Goal: Task Accomplishment & Management: Manage account settings

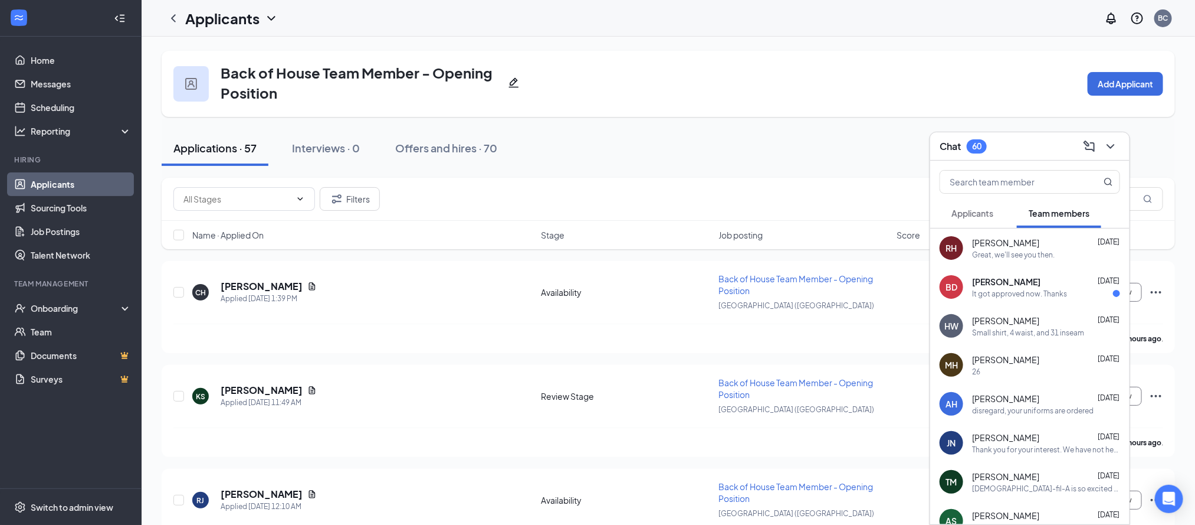
click at [1022, 291] on div "It got approved now. Thanks" at bounding box center [1019, 294] width 95 height 10
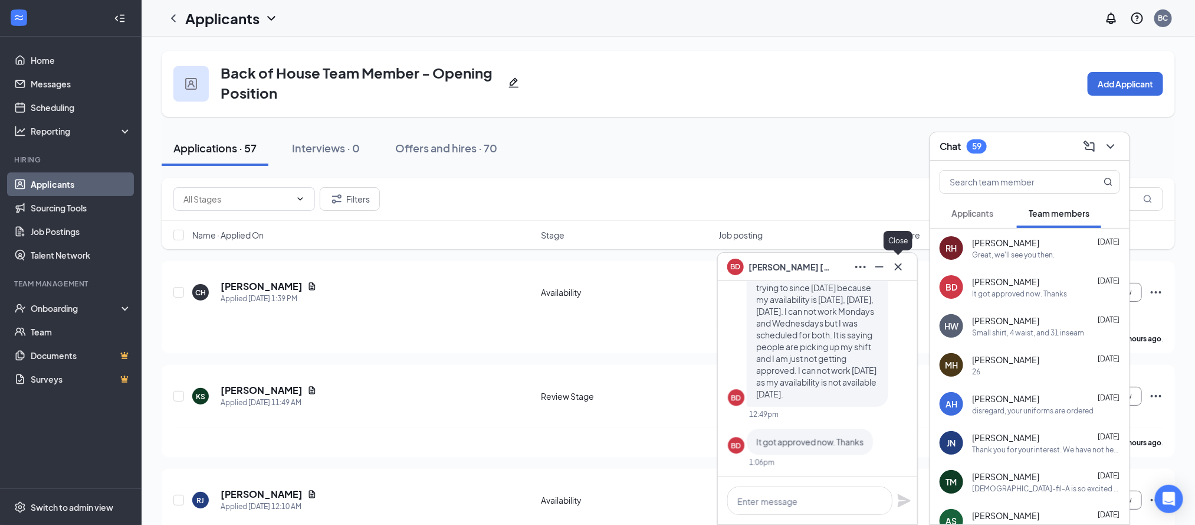
click at [895, 266] on icon "Cross" at bounding box center [899, 267] width 14 height 14
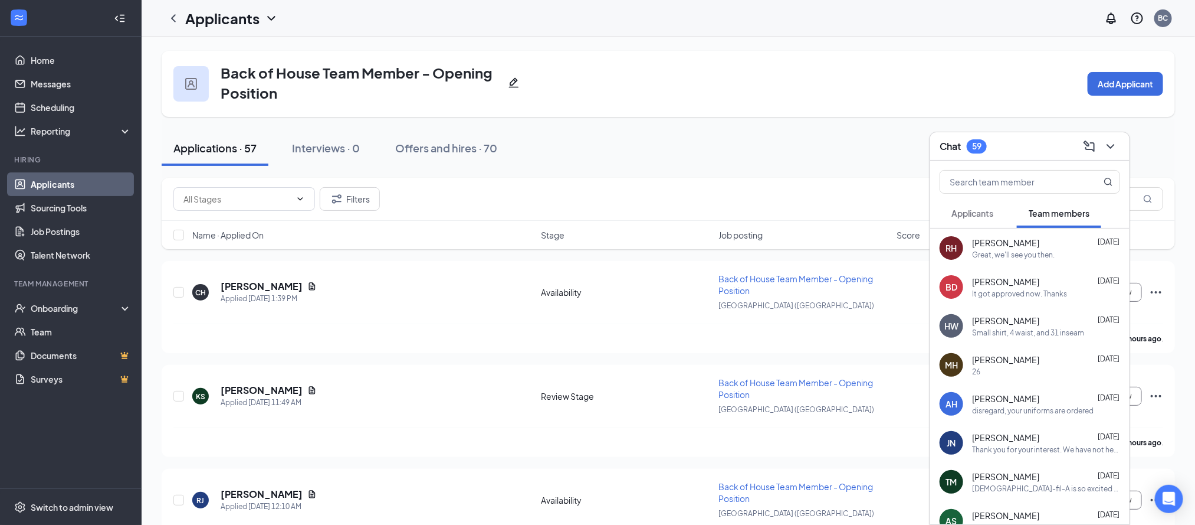
click at [55, 186] on link "Applicants" at bounding box center [81, 184] width 101 height 24
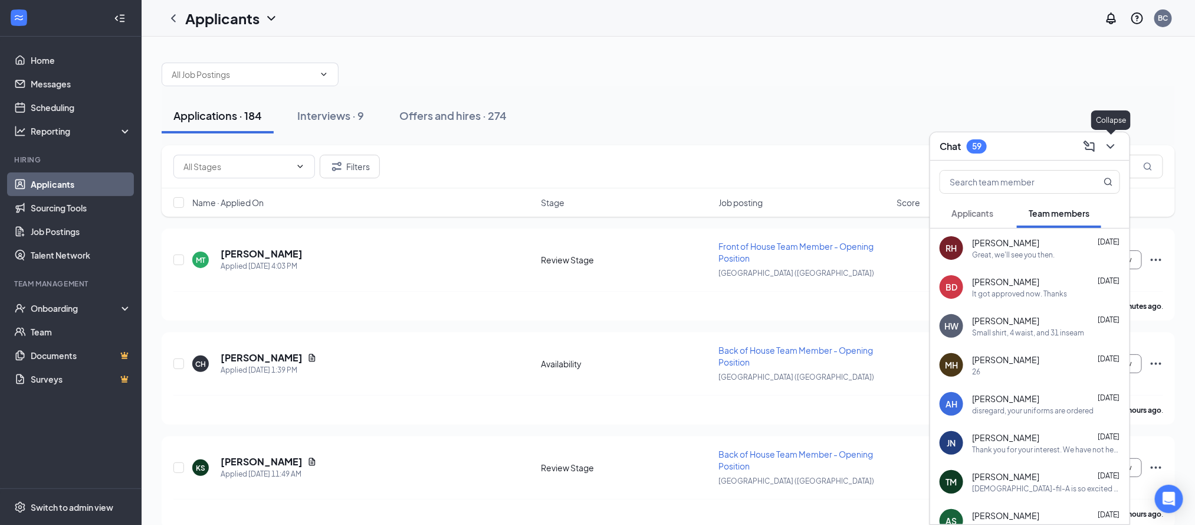
click at [1112, 148] on icon "ChevronDown" at bounding box center [1111, 146] width 14 height 14
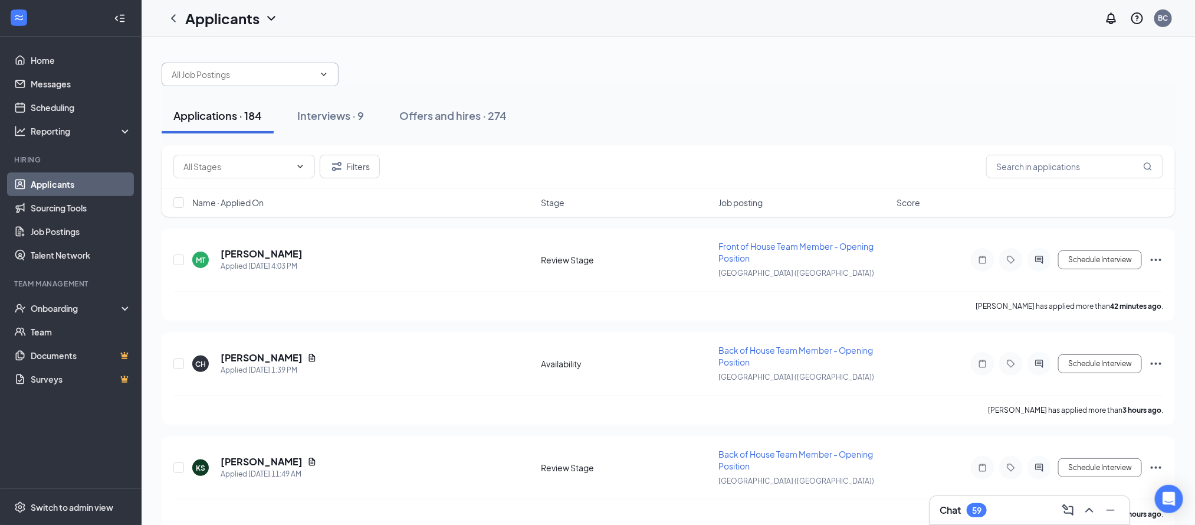
click at [325, 73] on icon "ChevronDown" at bounding box center [323, 74] width 9 height 9
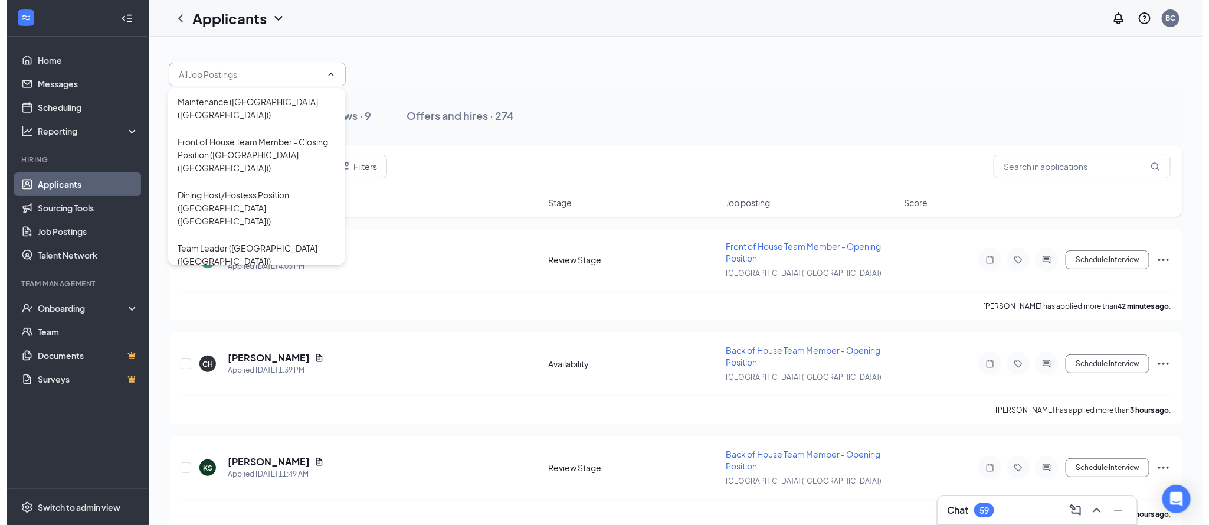
scroll to position [71, 0]
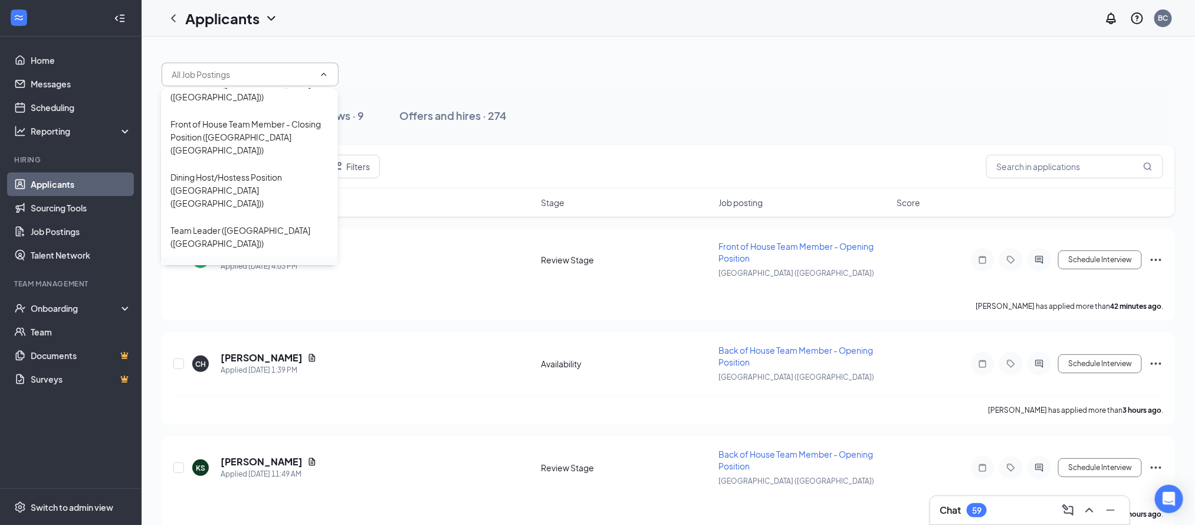
click at [245, 264] on div "Front of House Team Member - Opening Position ([GEOGRAPHIC_DATA] ([GEOGRAPHIC_D…" at bounding box center [250, 283] width 158 height 39
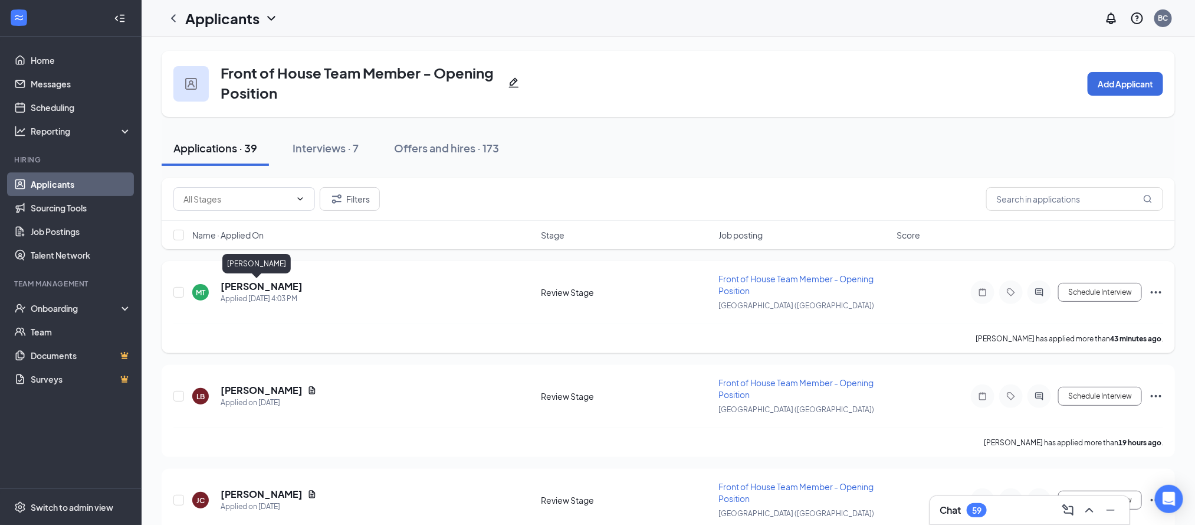
click at [251, 287] on h5 "[PERSON_NAME]" at bounding box center [262, 286] width 82 height 13
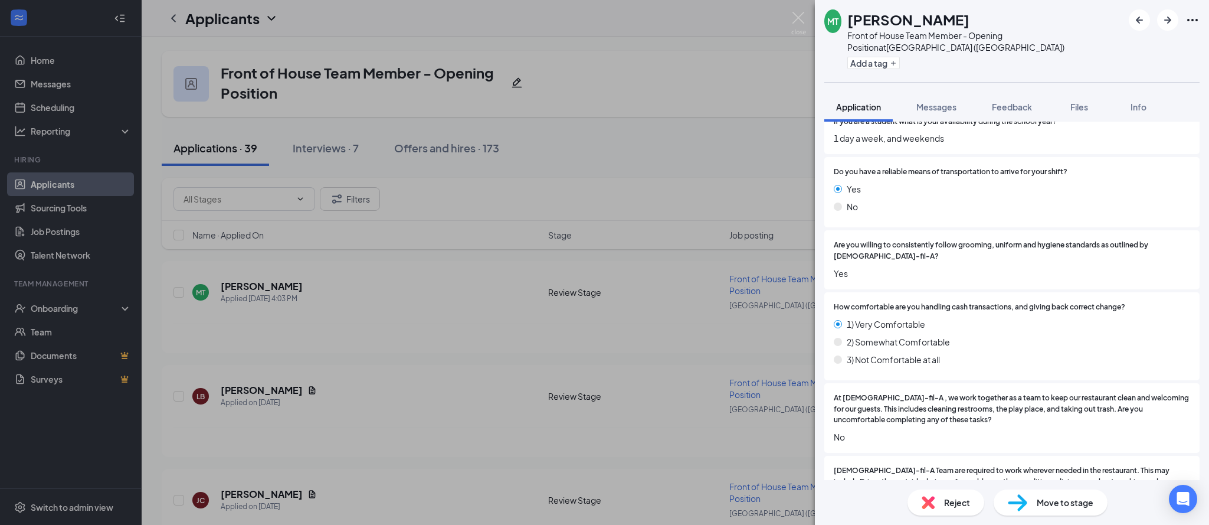
scroll to position [952, 0]
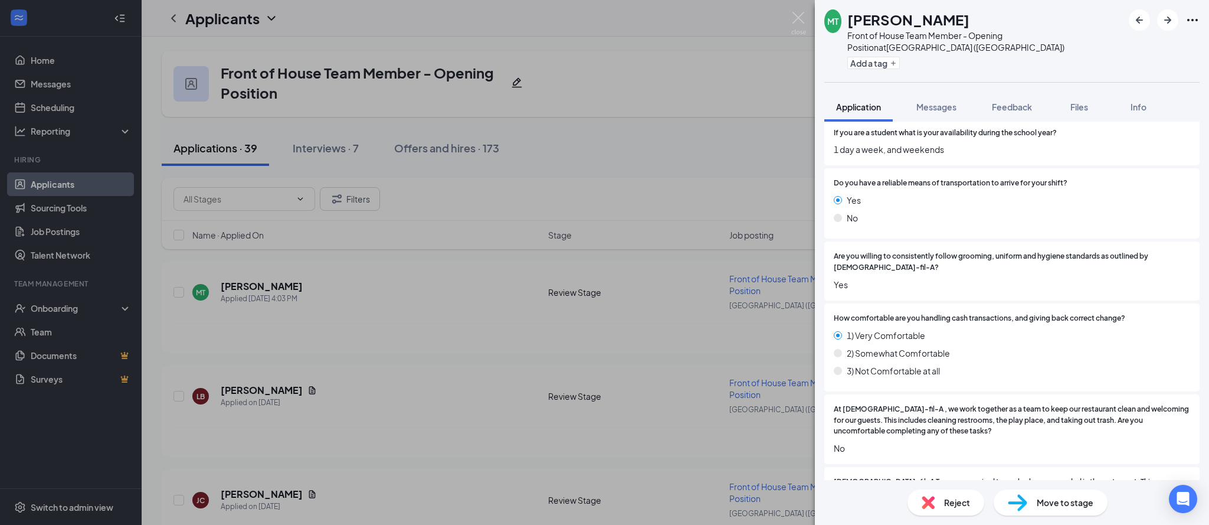
click at [247, 388] on div "MT [PERSON_NAME] Front of House Team Member - Opening Position at [GEOGRAPHIC_D…" at bounding box center [604, 262] width 1209 height 525
click at [257, 386] on div "MT [PERSON_NAME] Front of House Team Member - Opening Position at [GEOGRAPHIC_D…" at bounding box center [604, 262] width 1209 height 525
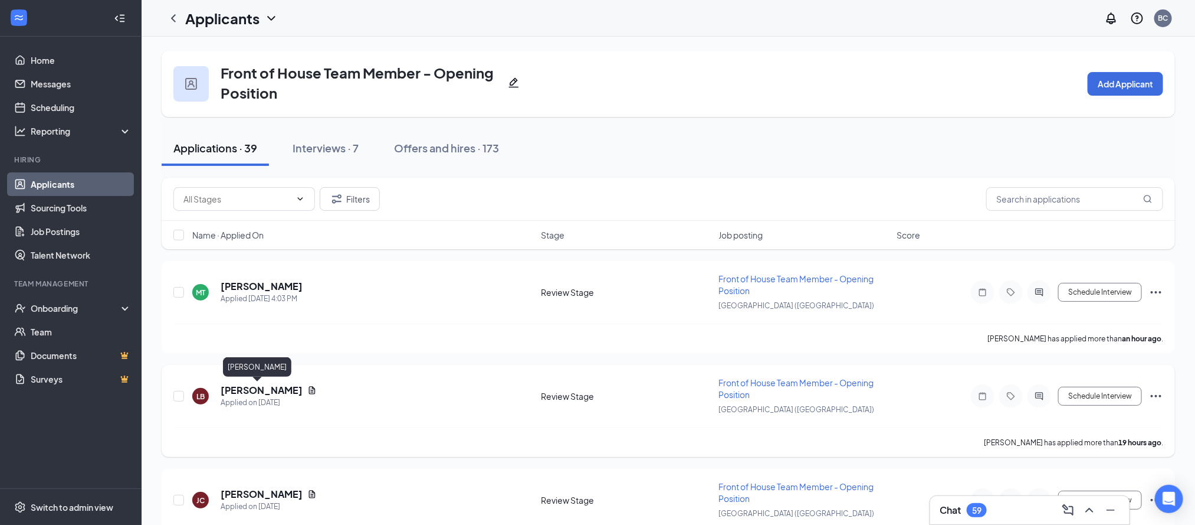
click at [264, 388] on h5 "[PERSON_NAME]" at bounding box center [262, 390] width 82 height 13
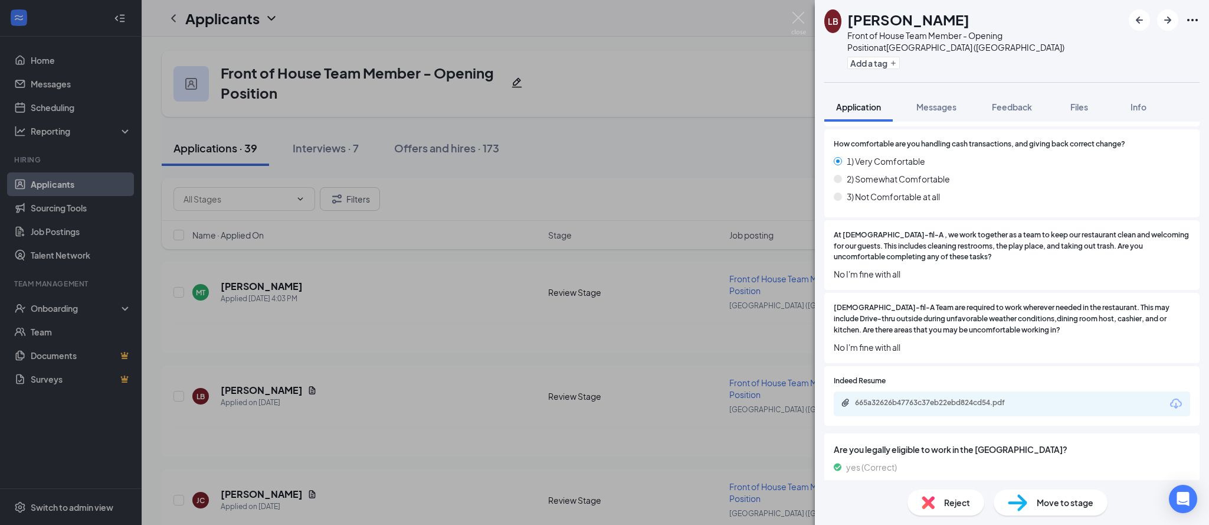
scroll to position [1149, 0]
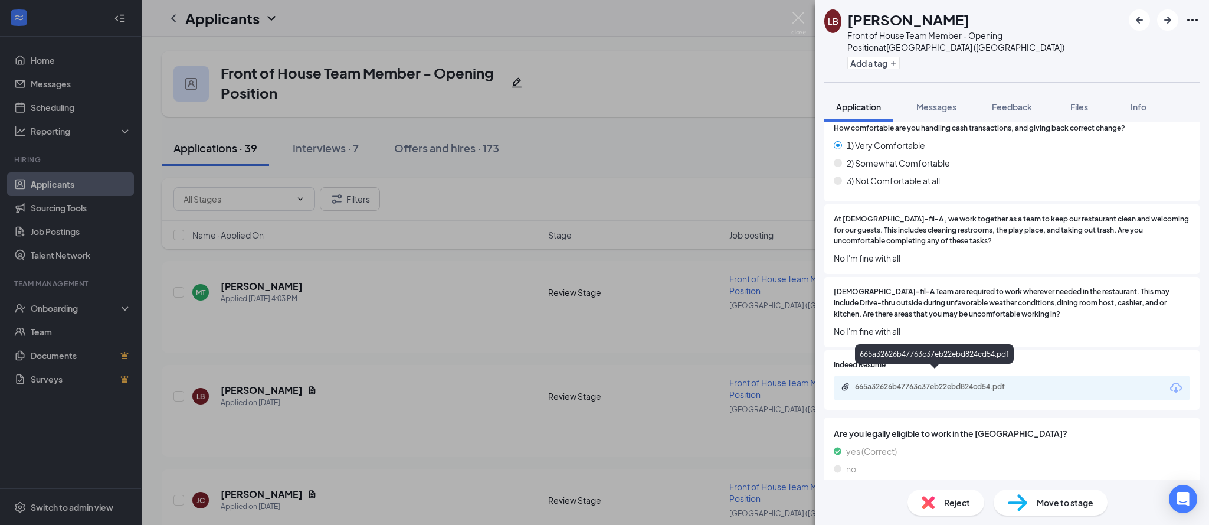
click at [967, 382] on div "665a32626b47763c37eb22ebd824cd54.pdf" at bounding box center [937, 386] width 165 height 9
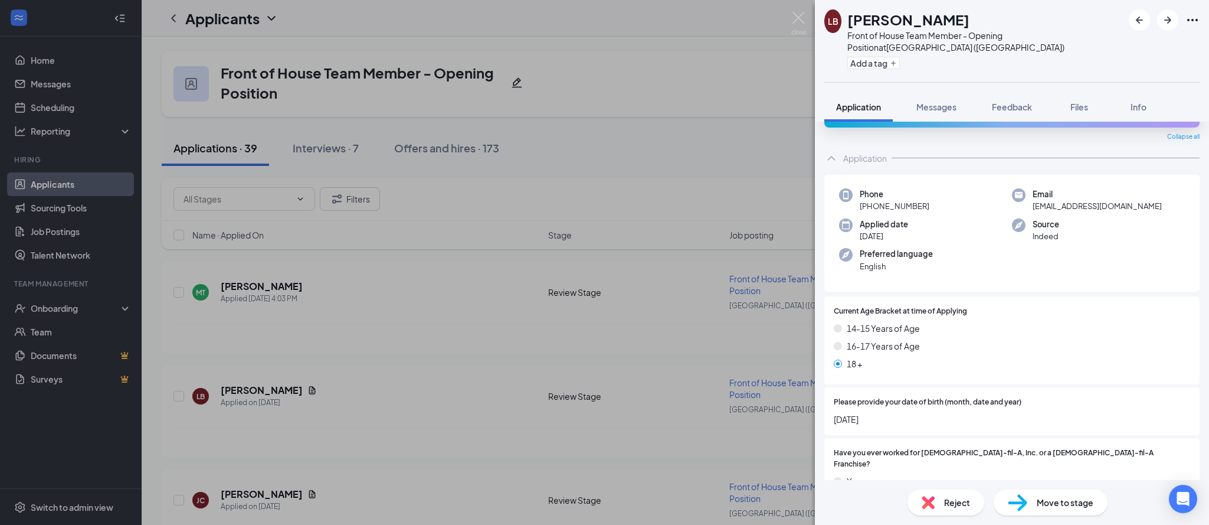
scroll to position [0, 0]
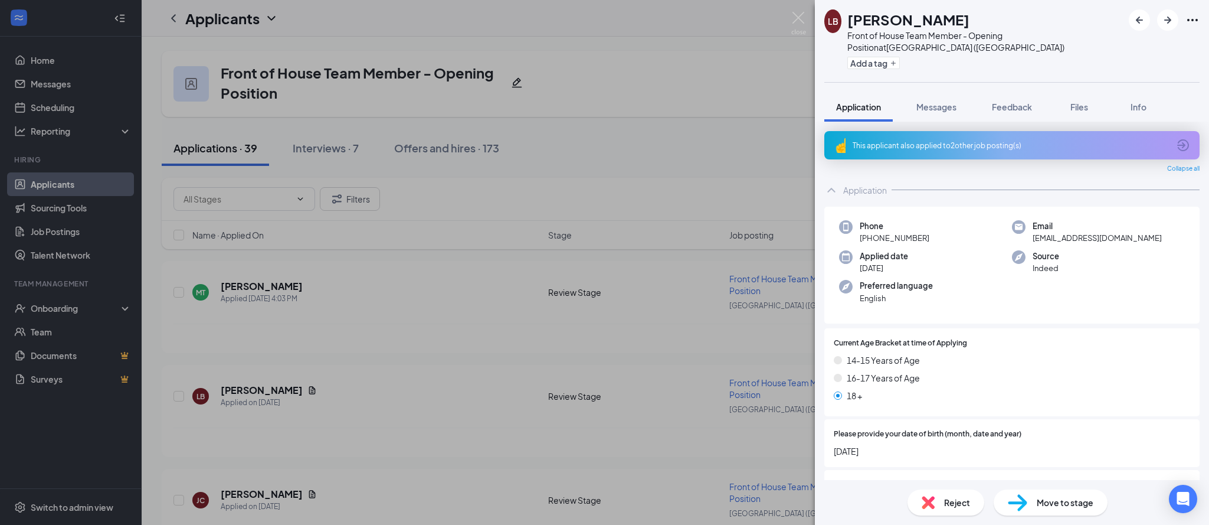
click at [951, 140] on div "This applicant also applied to 2 other job posting(s)" at bounding box center [1011, 145] width 316 height 10
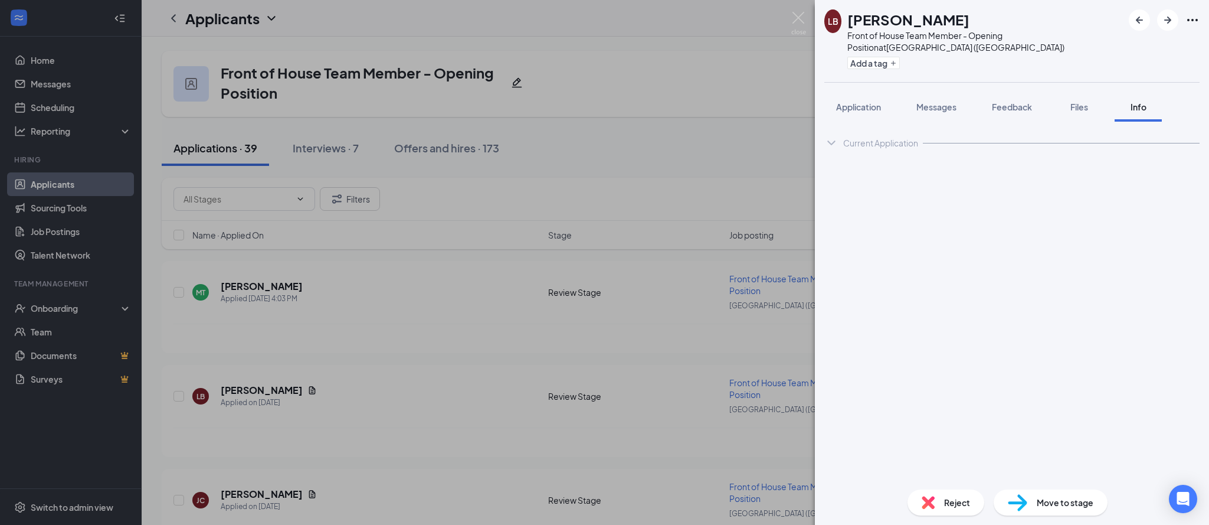
click at [951, 136] on div "Current Application" at bounding box center [1011, 143] width 375 height 24
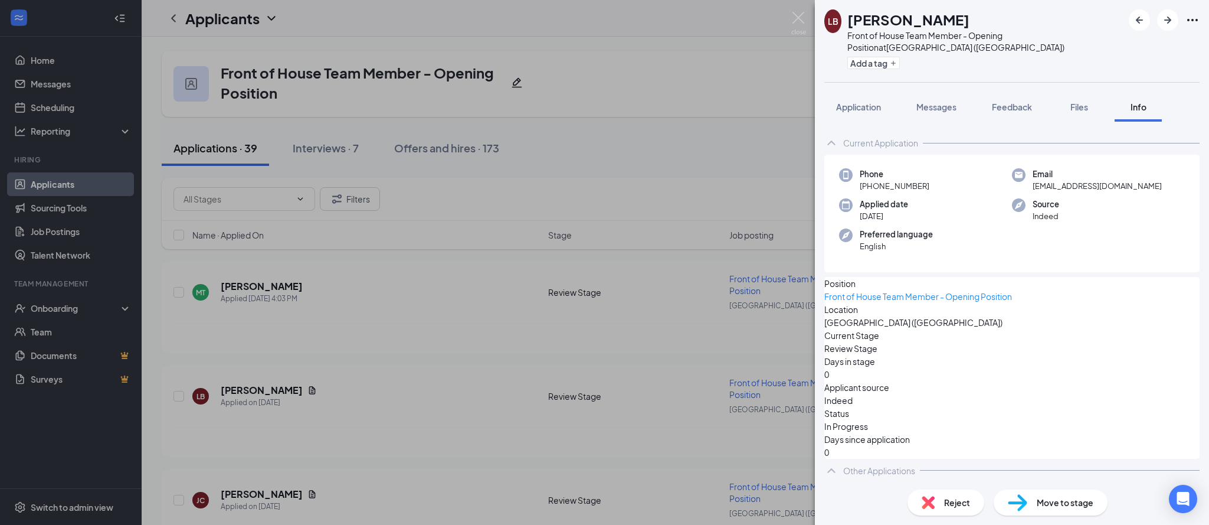
click at [972, 407] on div "Position Front of House Team Member - Opening Position Location [GEOGRAPHIC_DAT…" at bounding box center [1011, 368] width 375 height 182
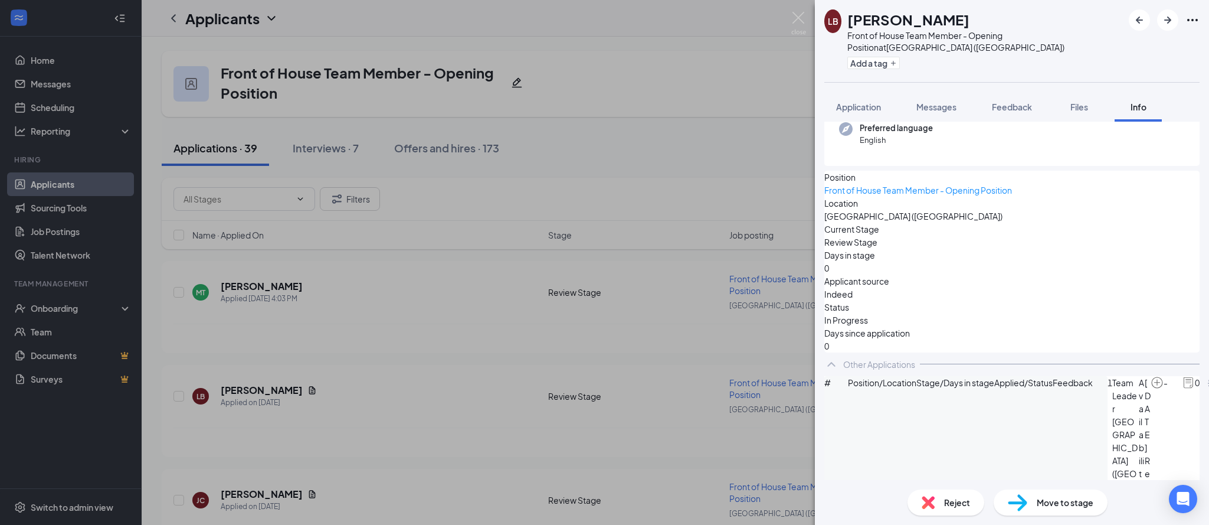
scroll to position [126, 0]
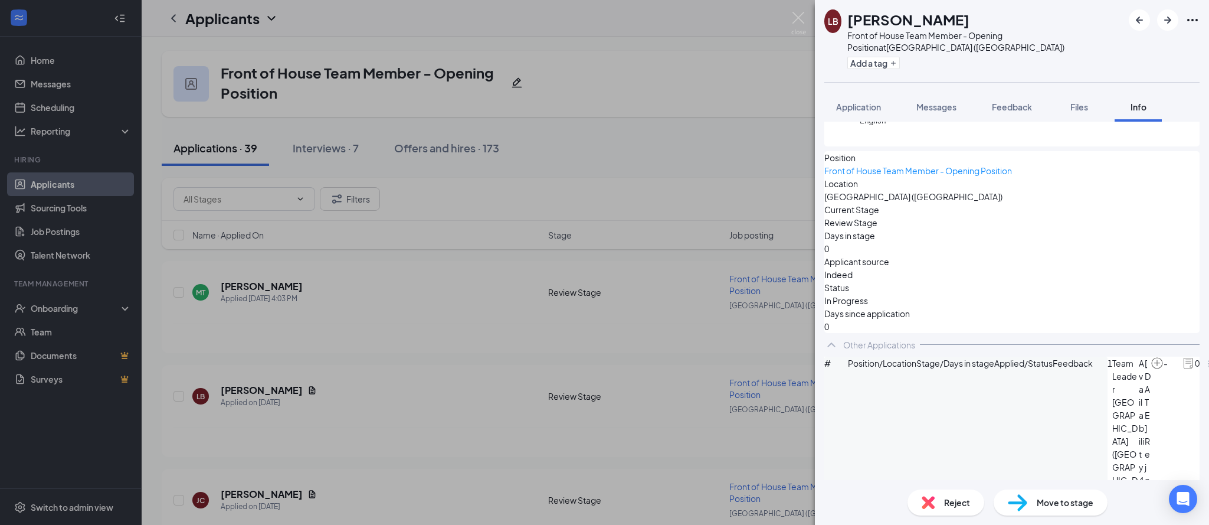
click at [441, 391] on div "LB [PERSON_NAME] Front of House Team Member - Opening Position at [GEOGRAPHIC_D…" at bounding box center [604, 262] width 1209 height 525
click at [260, 494] on div "LB [PERSON_NAME] Front of House Team Member - Opening Position at [GEOGRAPHIC_D…" at bounding box center [604, 262] width 1209 height 525
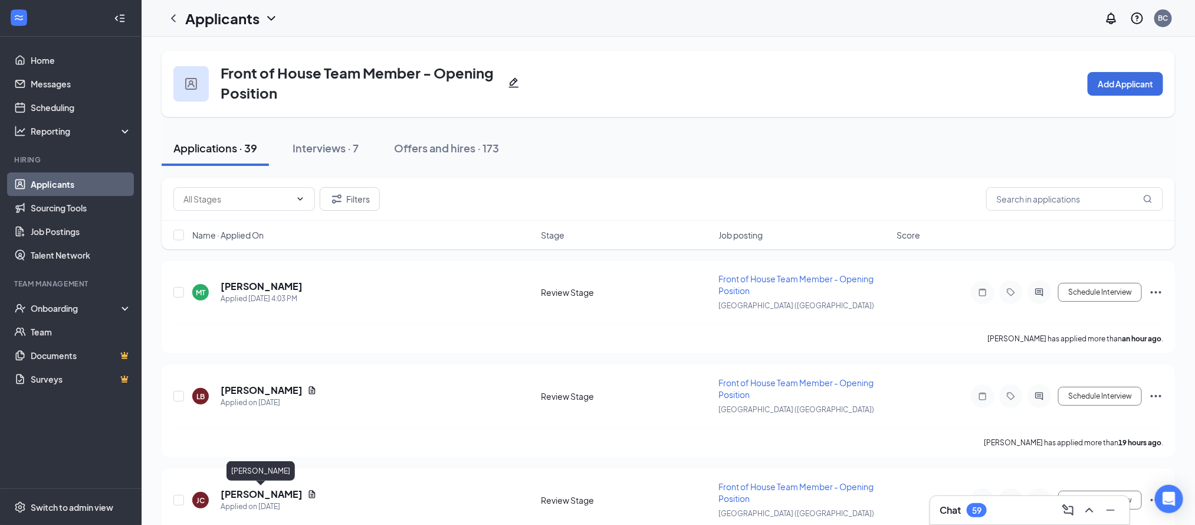
click at [260, 494] on h5 "[PERSON_NAME]" at bounding box center [262, 493] width 82 height 13
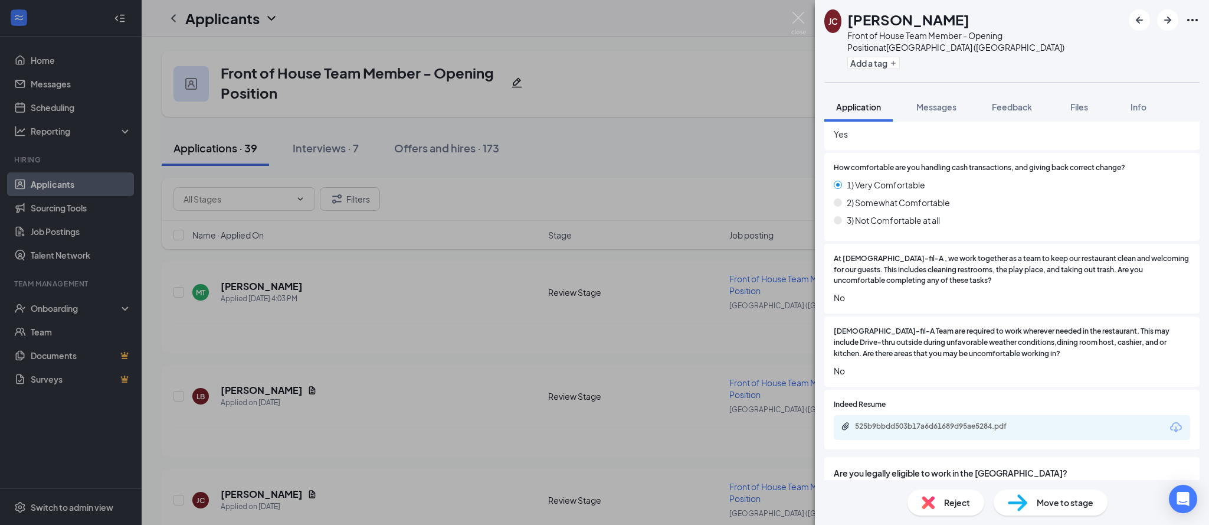
scroll to position [1103, 0]
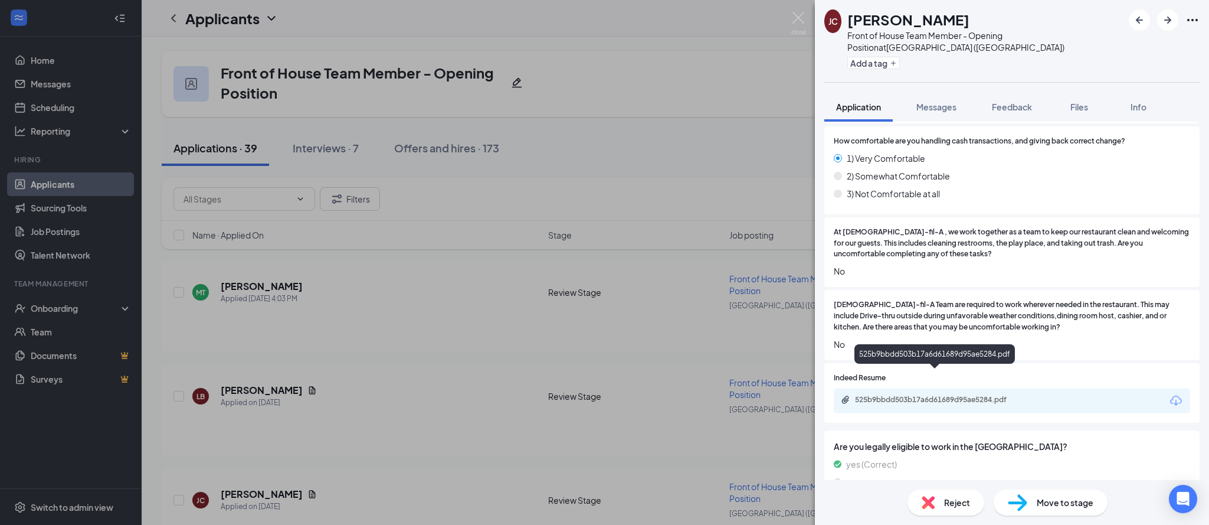
click at [992, 395] on div "525b9bbdd503b17a6d61689d95ae5284.pdf" at bounding box center [937, 399] width 165 height 9
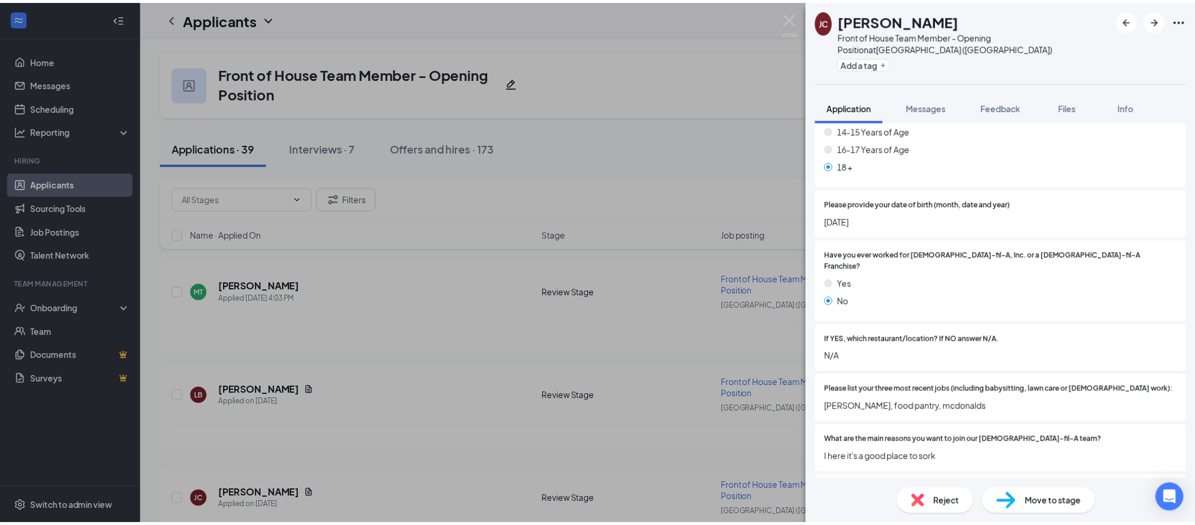
scroll to position [0, 0]
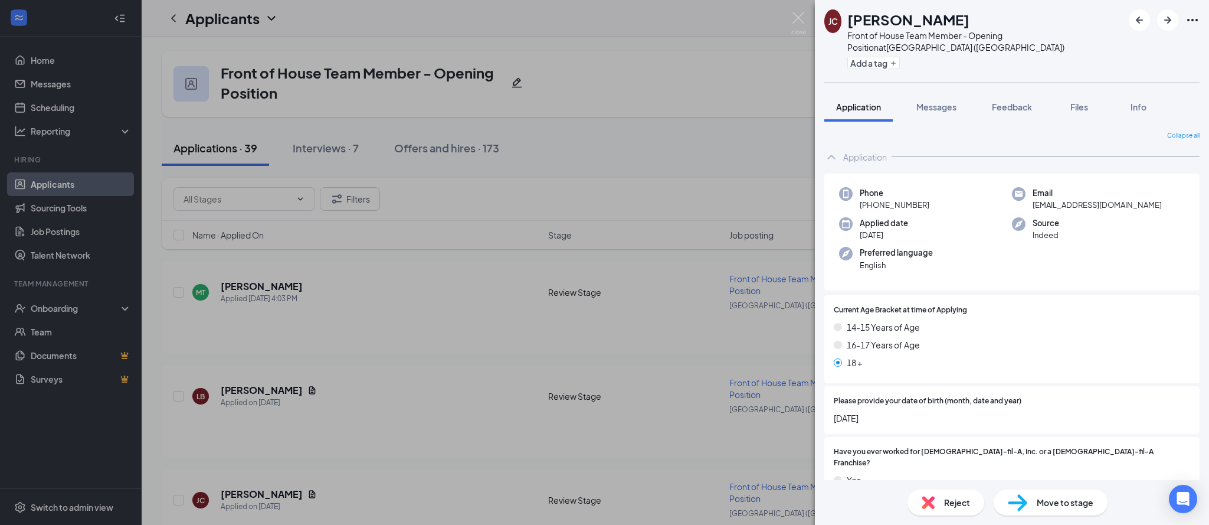
click at [388, 491] on div "[PERSON_NAME] Front of House Team Member - Opening Position at [GEOGRAPHIC_DATA…" at bounding box center [604, 262] width 1209 height 525
click at [385, 484] on div "[PERSON_NAME] Front of House Team Member - Opening Position at [GEOGRAPHIC_DATA…" at bounding box center [604, 262] width 1209 height 525
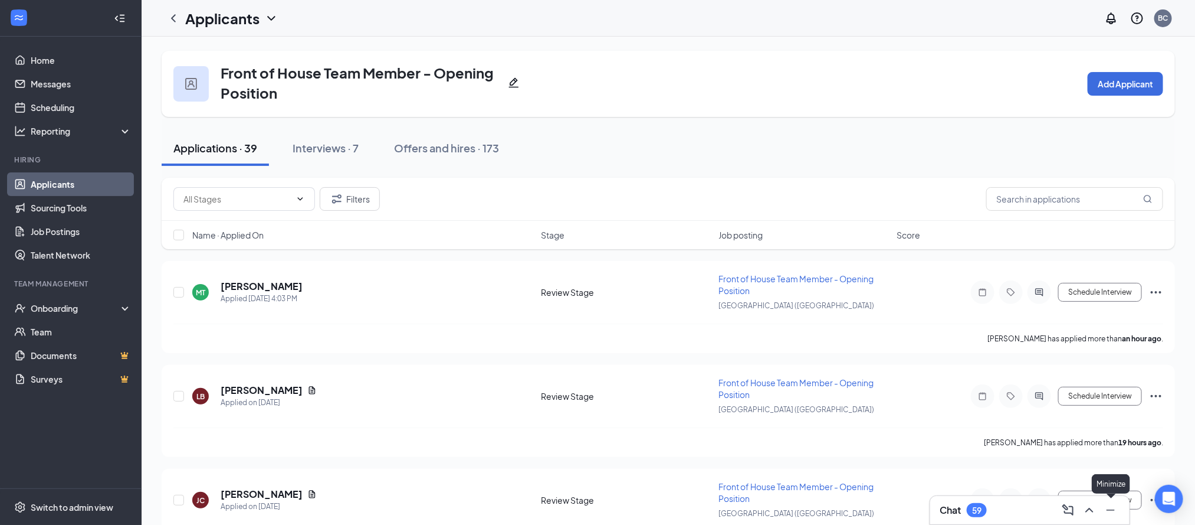
click at [1110, 510] on icon "Minimize" at bounding box center [1111, 509] width 8 height 1
click at [1105, 501] on button "Schedule Interview" at bounding box center [1101, 499] width 84 height 19
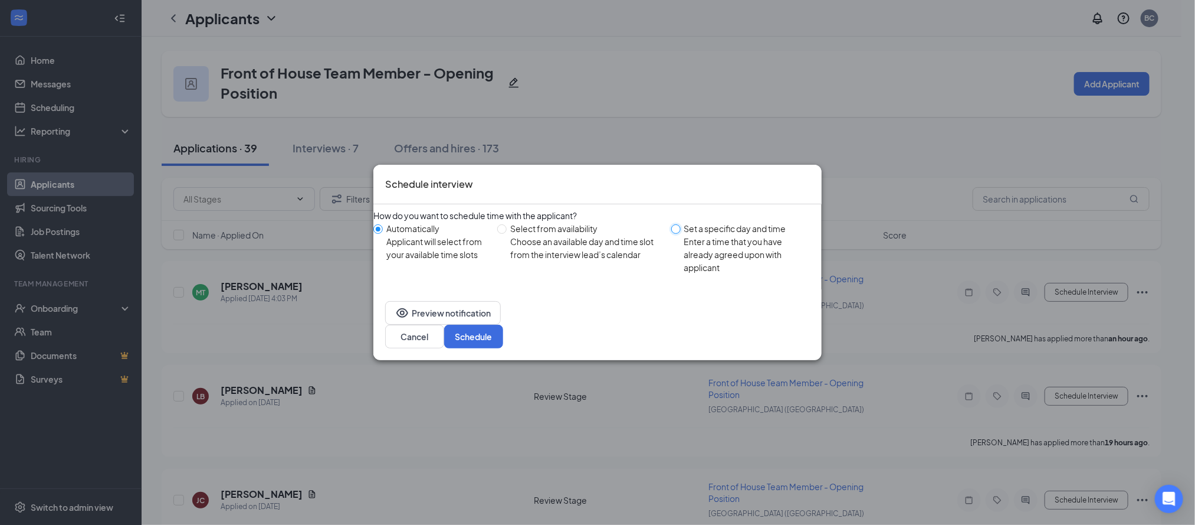
click at [671, 234] on input "Set a specific day and time Enter a time that you have already agreed upon with…" at bounding box center [675, 228] width 9 height 9
radio input "true"
radio input "false"
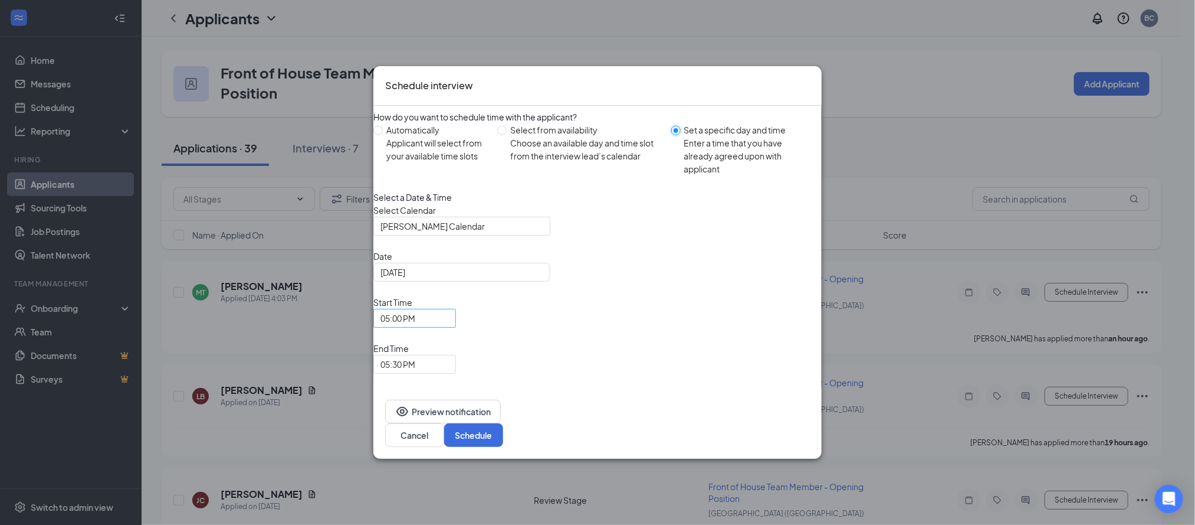
click at [449, 327] on span "05:00 PM" at bounding box center [415, 318] width 68 height 18
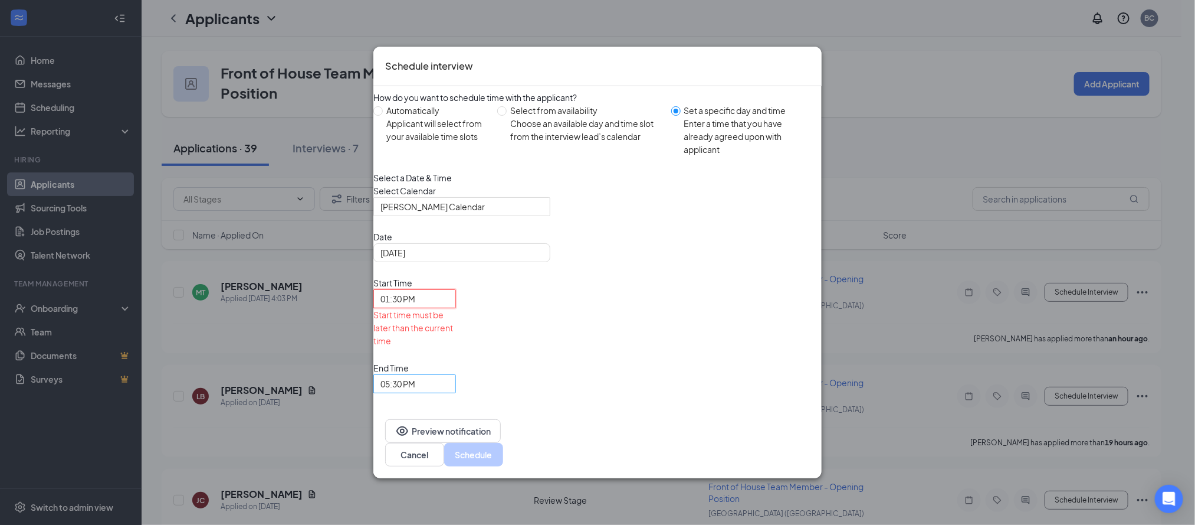
click at [449, 375] on span "05:30 PM" at bounding box center [415, 384] width 68 height 18
click at [543, 259] on div "[DATE]" at bounding box center [462, 252] width 163 height 13
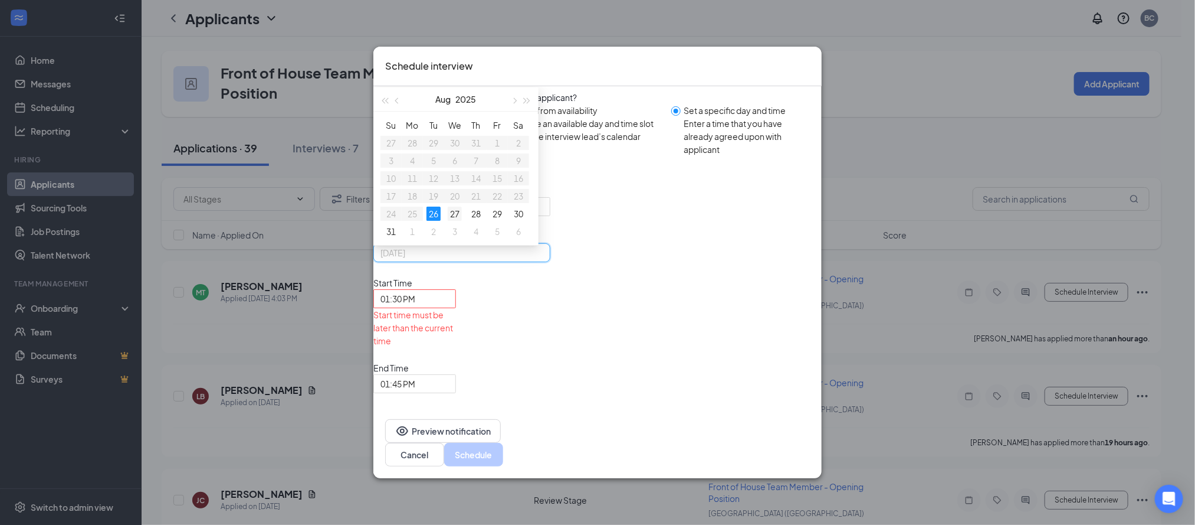
type input "[DATE]"
click at [462, 221] on div "27" at bounding box center [455, 214] width 14 height 14
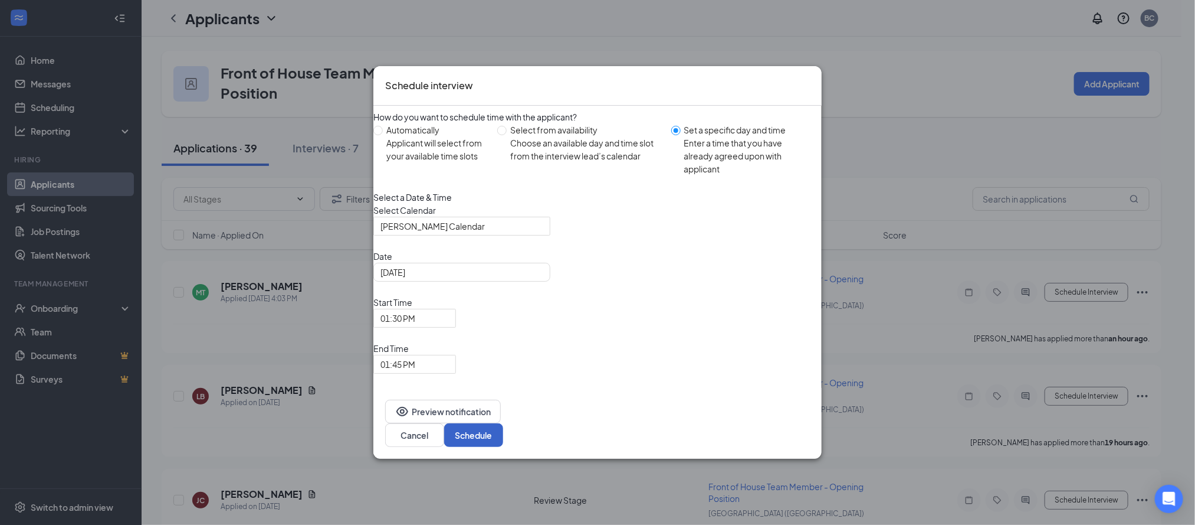
click at [503, 423] on button "Schedule" at bounding box center [473, 435] width 59 height 24
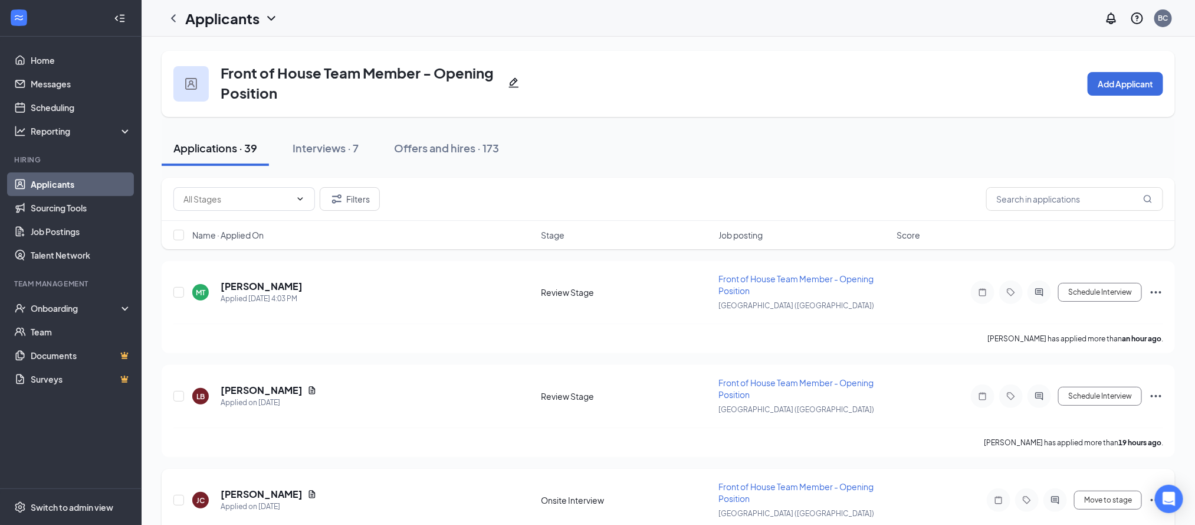
click at [425, 490] on div "[PERSON_NAME] Applied on [DATE]" at bounding box center [363, 499] width 342 height 25
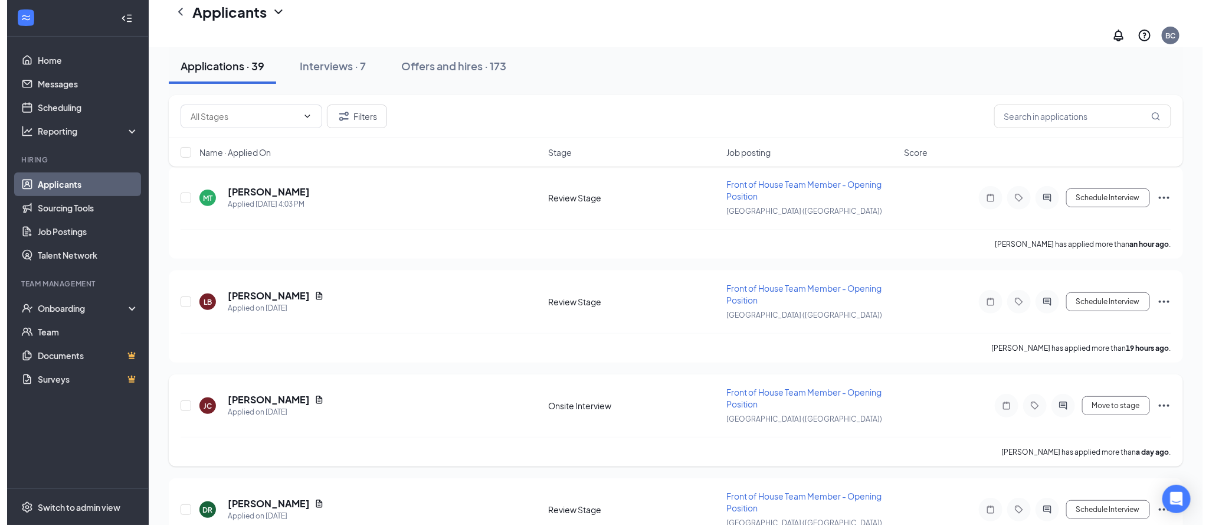
scroll to position [106, 0]
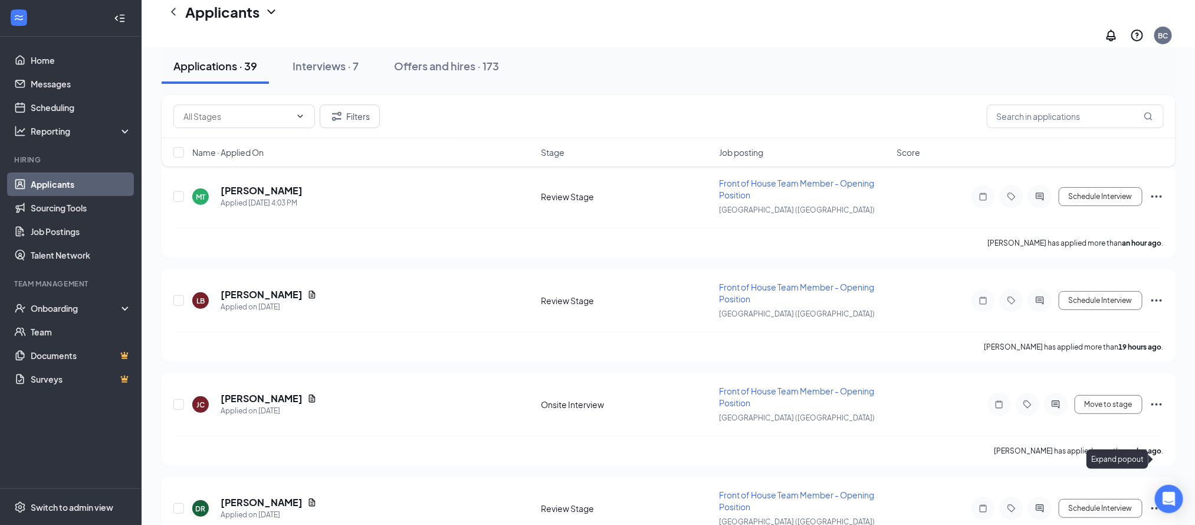
click at [956, 510] on h3 "Chat" at bounding box center [950, 509] width 21 height 13
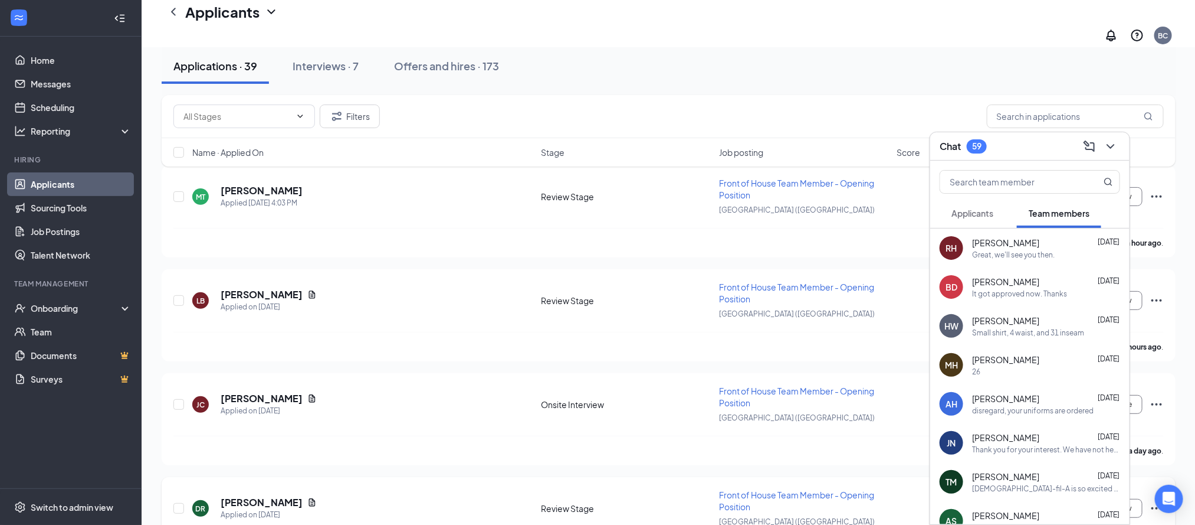
click at [418, 489] on div "[PERSON_NAME] Applied on [DATE] Review Stage Front of House Team Member - Openi…" at bounding box center [668, 514] width 991 height 51
click at [250, 496] on h5 "[PERSON_NAME]" at bounding box center [262, 502] width 82 height 13
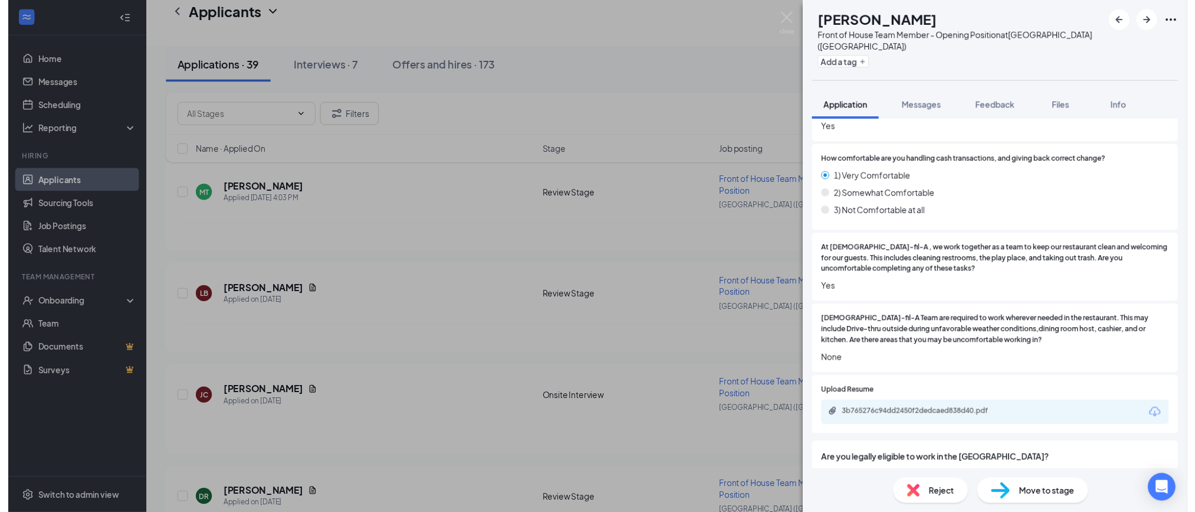
scroll to position [1163, 0]
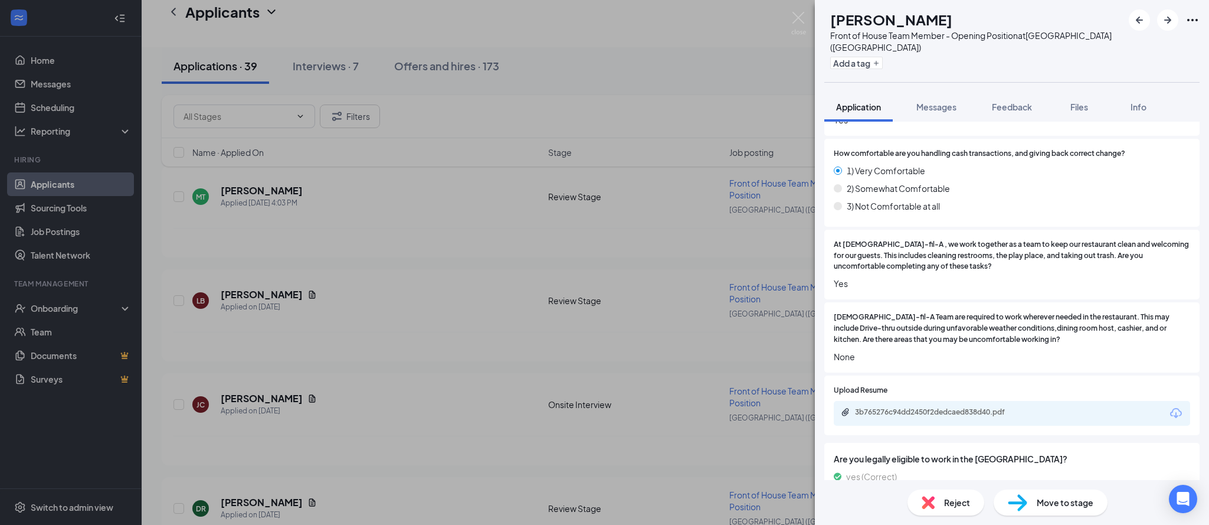
click at [376, 478] on div "[PERSON_NAME] Front of House Team Member - Opening Position at [GEOGRAPHIC_DATA…" at bounding box center [604, 262] width 1209 height 525
click at [409, 402] on div "[PERSON_NAME] Front of House Team Member - Opening Position at [GEOGRAPHIC_DATA…" at bounding box center [604, 262] width 1209 height 525
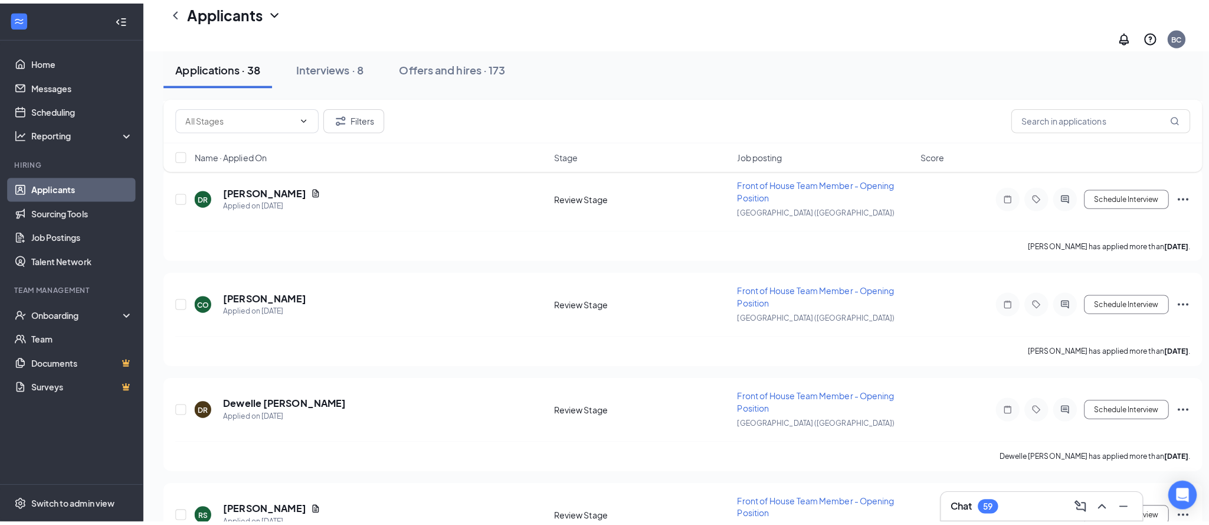
scroll to position [319, 0]
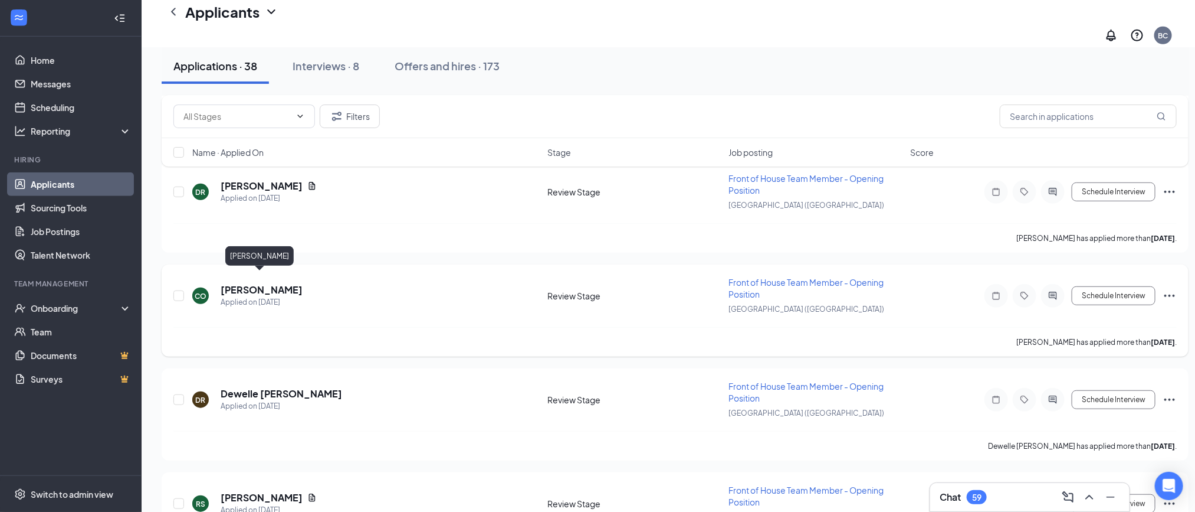
click at [254, 283] on h5 "[PERSON_NAME]" at bounding box center [262, 289] width 82 height 13
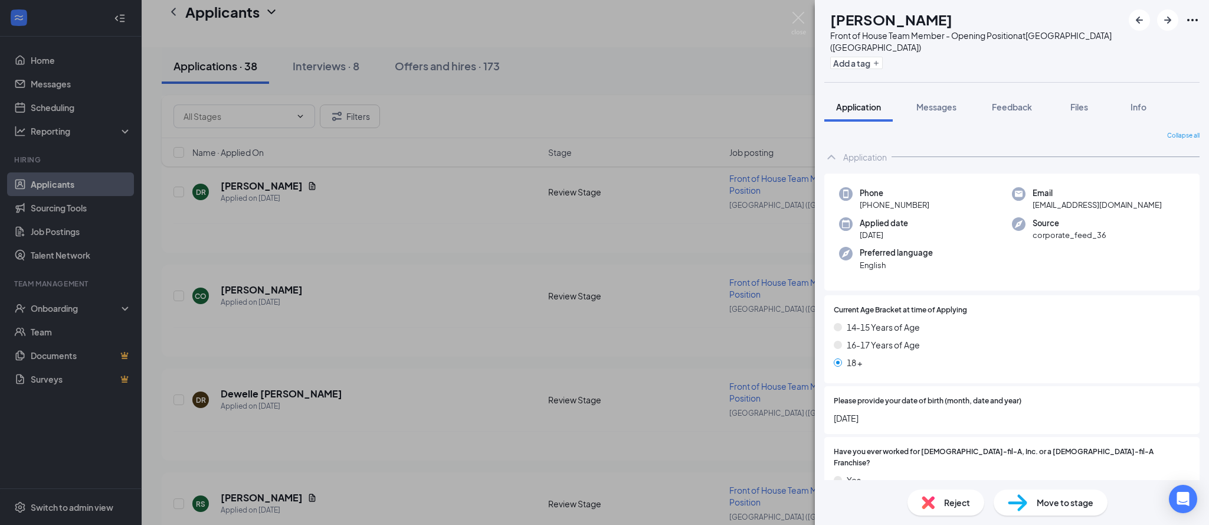
click at [413, 309] on div "CO [PERSON_NAME] Front of House Team Member - Opening Position at [GEOGRAPHIC_D…" at bounding box center [604, 262] width 1209 height 525
click at [402, 303] on div "CO [PERSON_NAME] Front of House Team Member - Opening Position at [GEOGRAPHIC_D…" at bounding box center [604, 262] width 1209 height 525
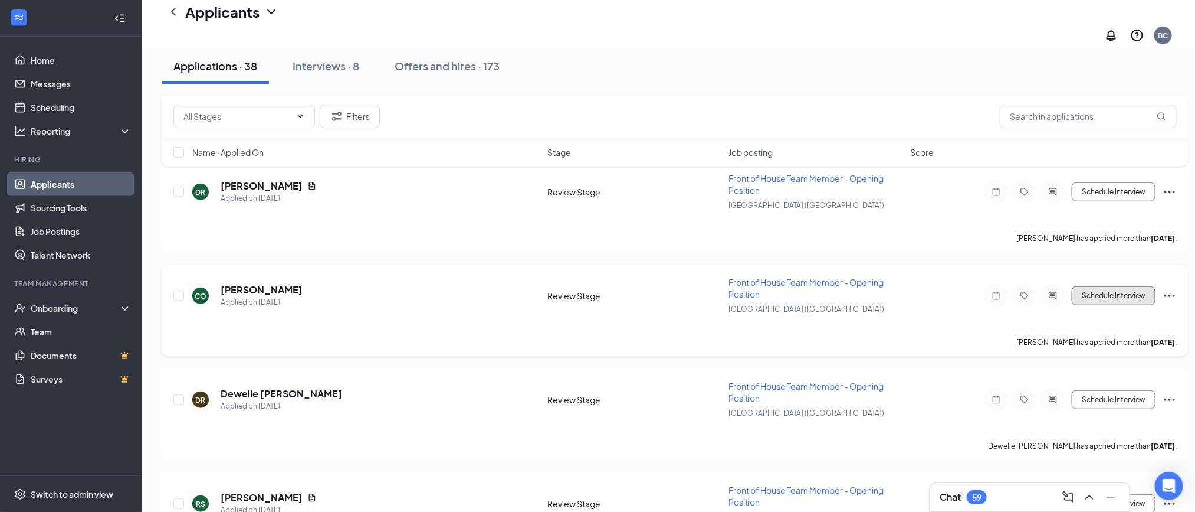
click at [1130, 286] on button "Schedule Interview" at bounding box center [1114, 295] width 84 height 19
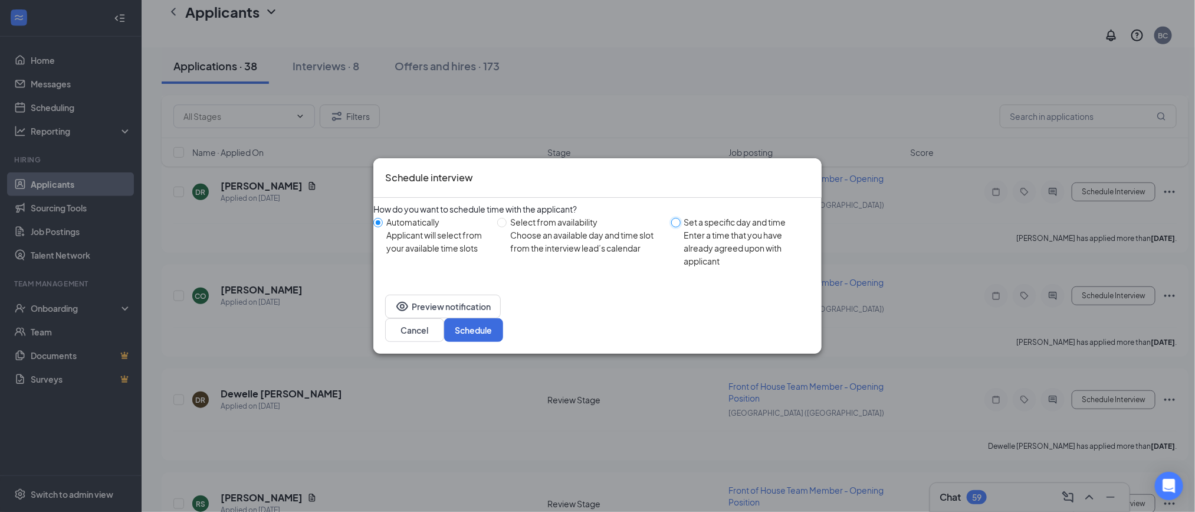
click at [673, 227] on input "Set a specific day and time Enter a time that you have already agreed upon with…" at bounding box center [675, 222] width 9 height 9
radio input "true"
radio input "false"
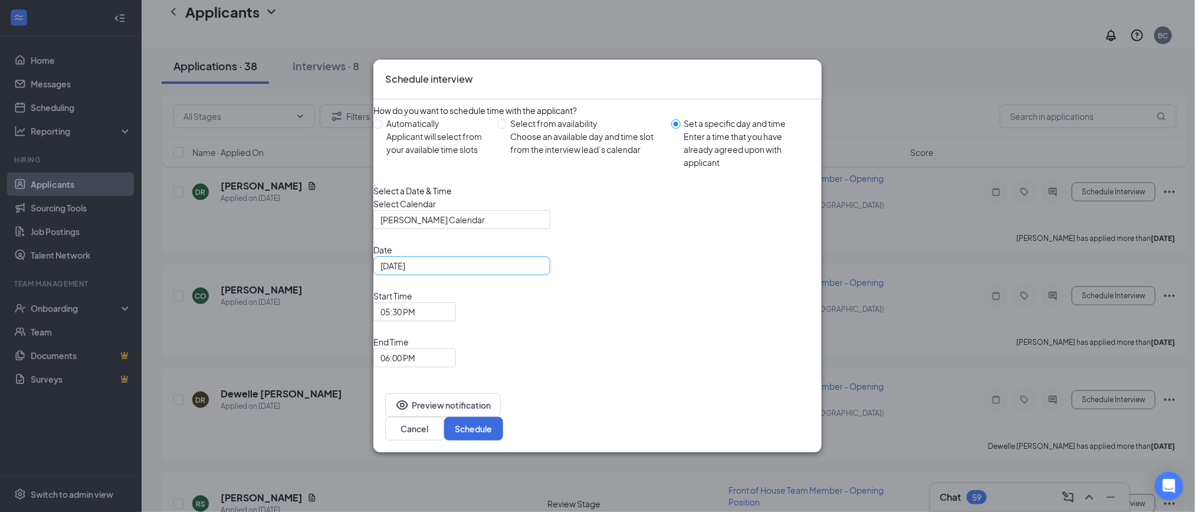
click at [545, 275] on div "[DATE]" at bounding box center [462, 265] width 177 height 19
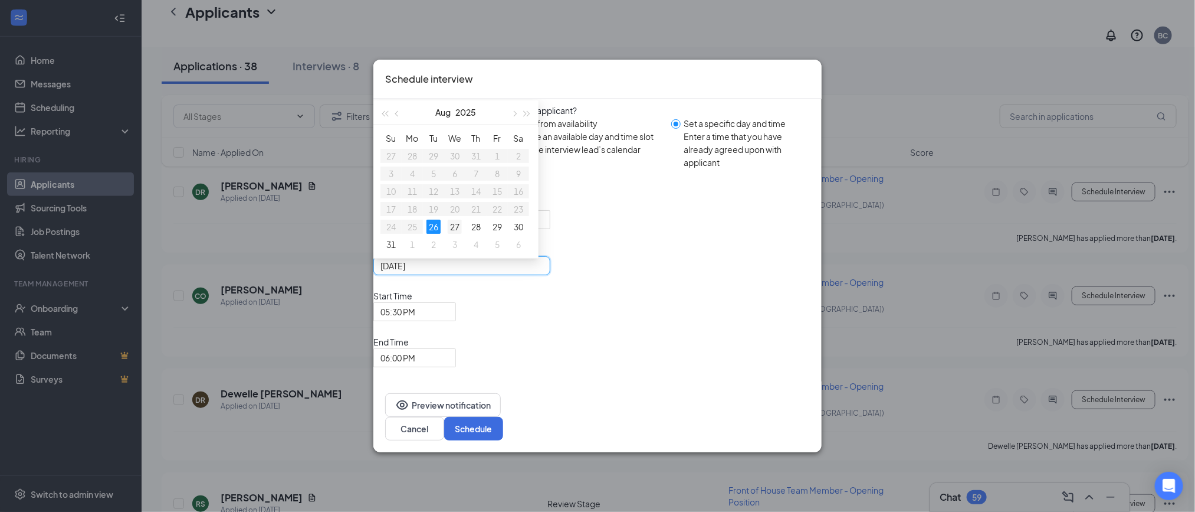
type input "[DATE]"
click at [462, 234] on div "27" at bounding box center [455, 226] width 14 height 14
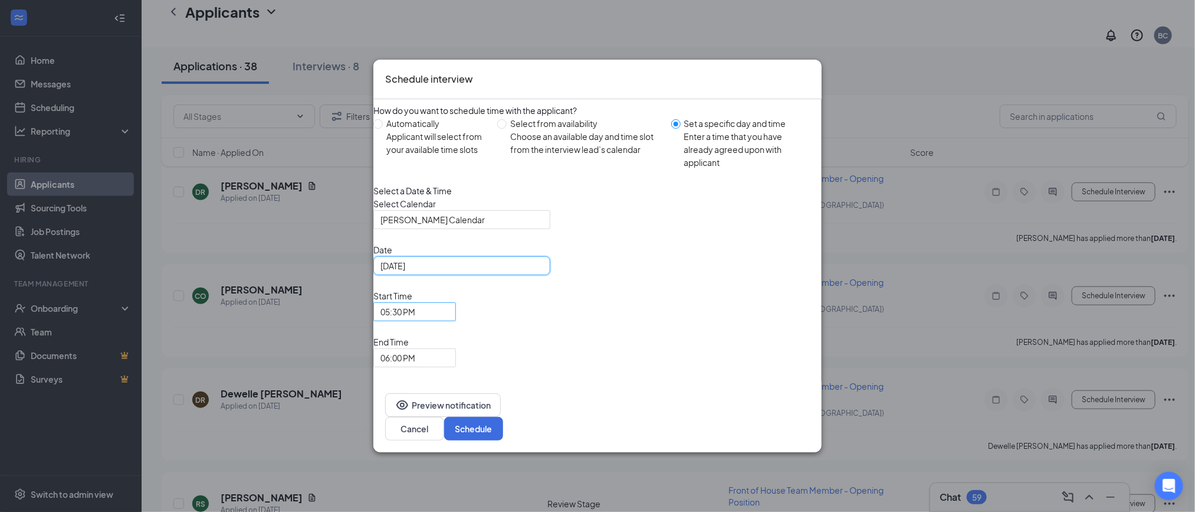
click at [449, 320] on span "05:30 PM" at bounding box center [415, 312] width 68 height 18
click at [449, 349] on span "06:00 PM" at bounding box center [415, 358] width 68 height 18
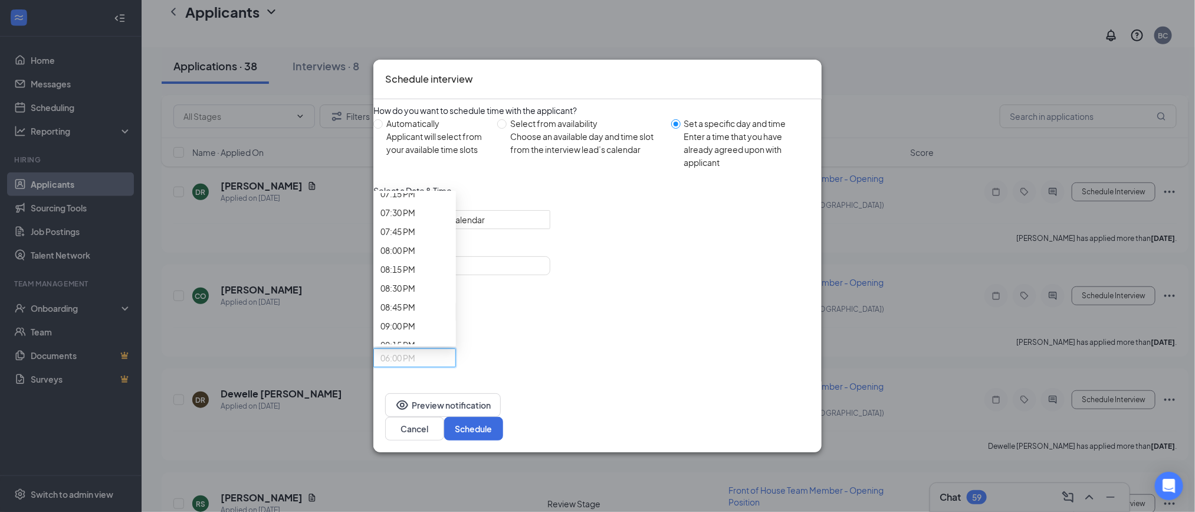
click at [503, 417] on button "Schedule" at bounding box center [473, 429] width 59 height 24
click at [449, 320] on span "01:30 PM" at bounding box center [415, 312] width 68 height 18
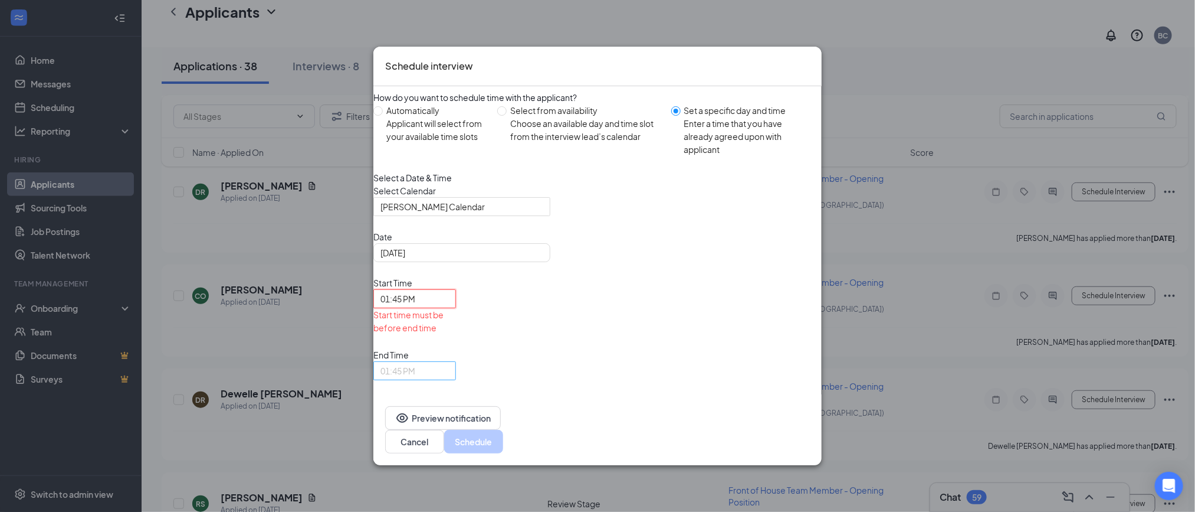
click at [449, 362] on span "01:45 PM" at bounding box center [415, 371] width 68 height 18
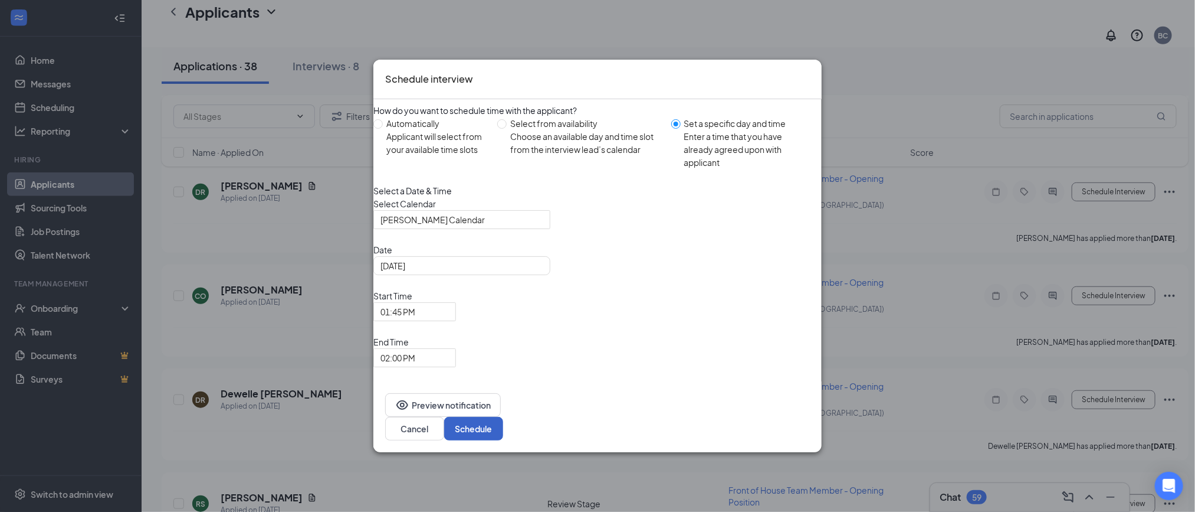
click at [503, 417] on button "Schedule" at bounding box center [473, 429] width 59 height 24
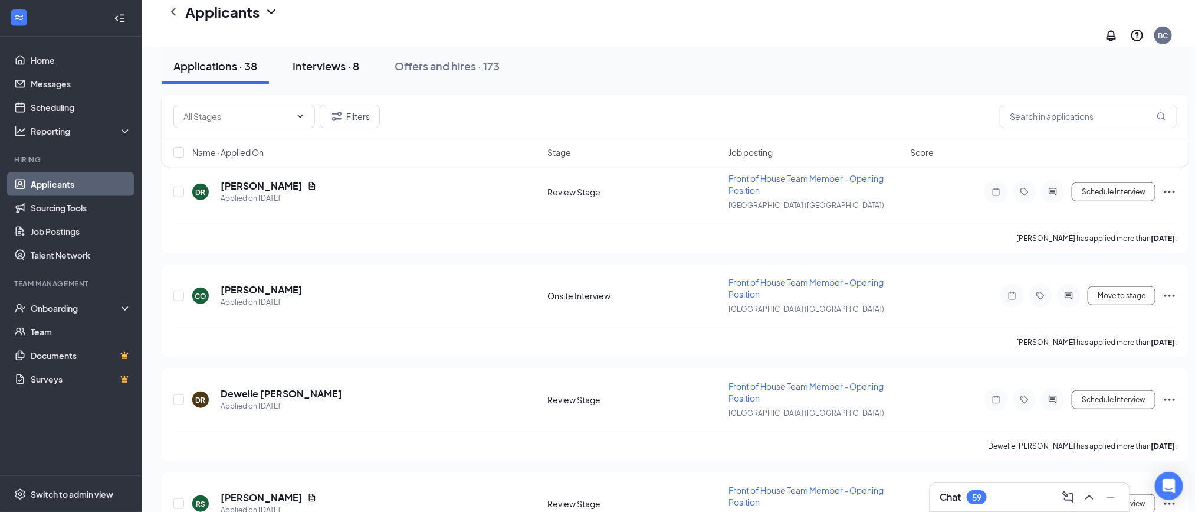
click at [327, 64] on div "Interviews · 8" at bounding box center [326, 65] width 67 height 15
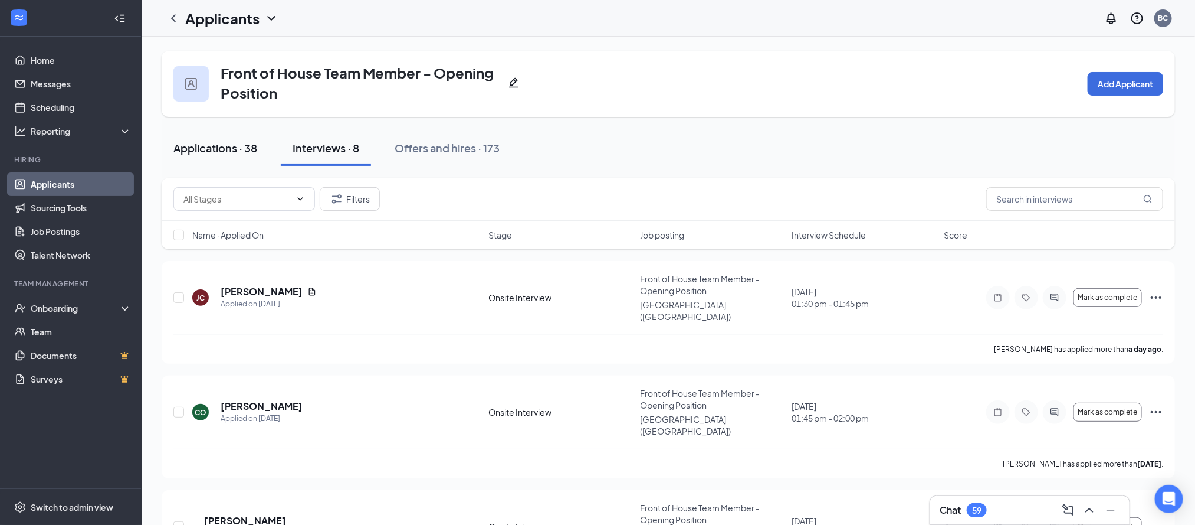
click at [211, 152] on div "Applications · 38" at bounding box center [215, 147] width 84 height 15
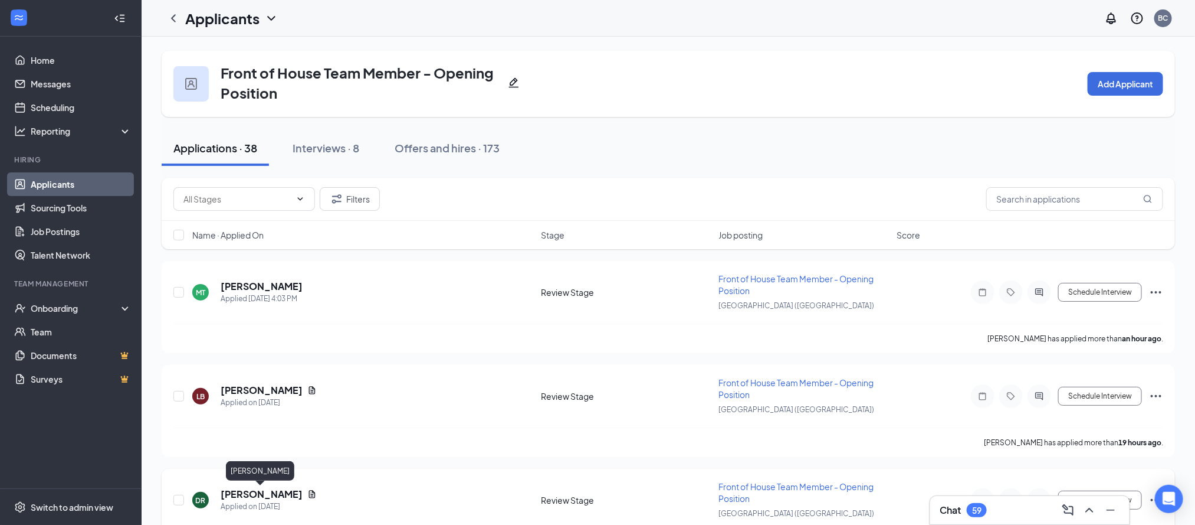
click at [275, 487] on h5 "[PERSON_NAME]" at bounding box center [262, 493] width 82 height 13
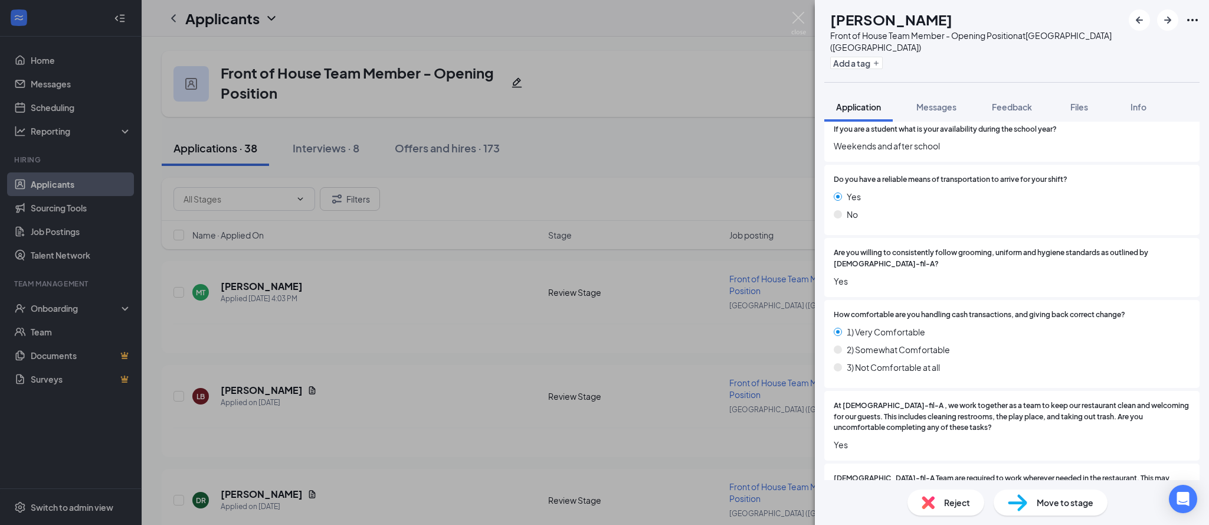
scroll to position [1163, 0]
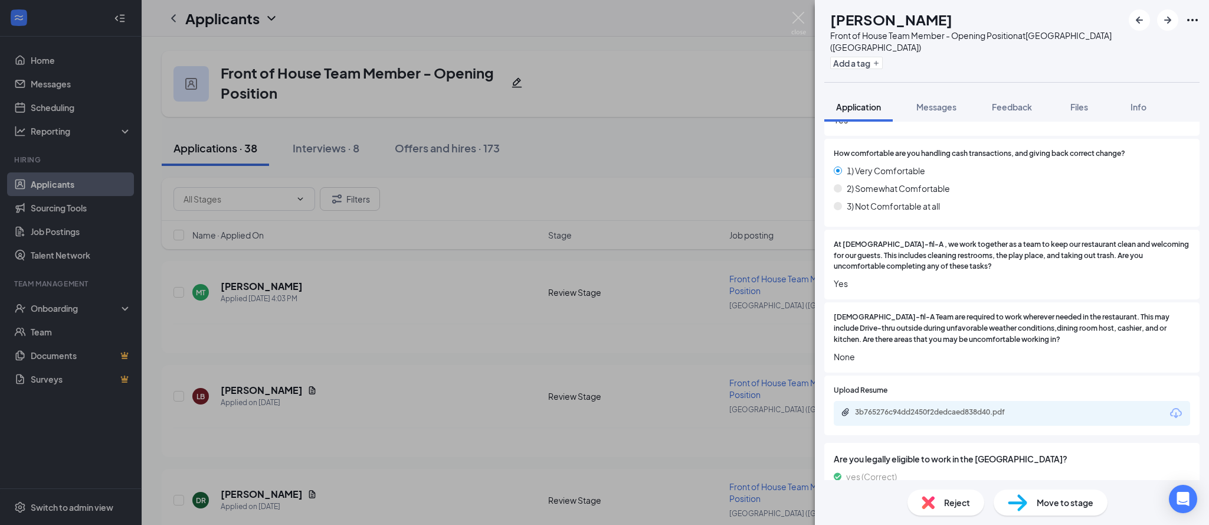
click at [949, 508] on span "Reject" at bounding box center [957, 502] width 26 height 13
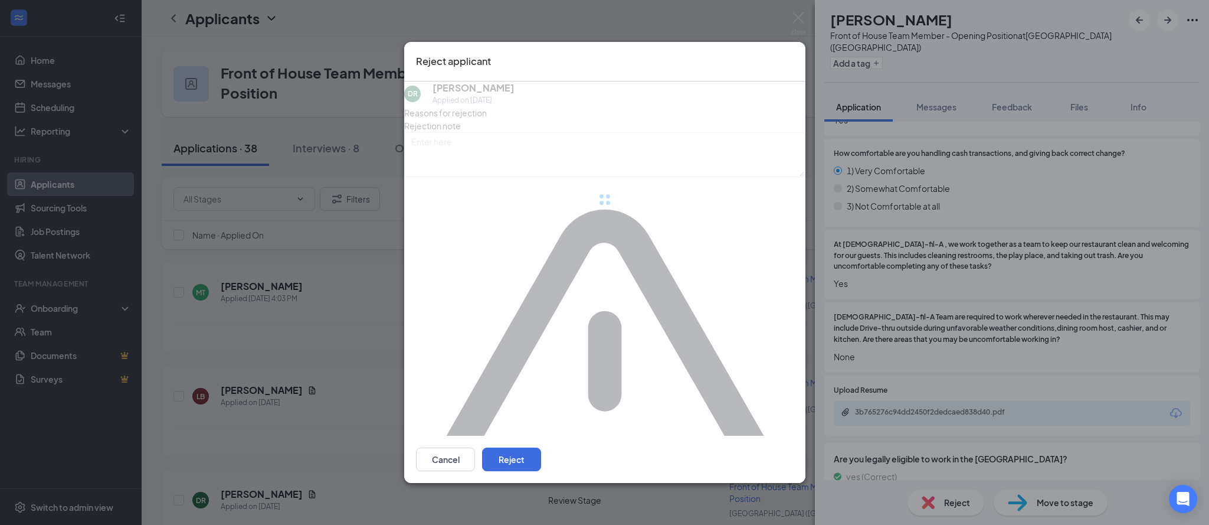
scroll to position [1158, 0]
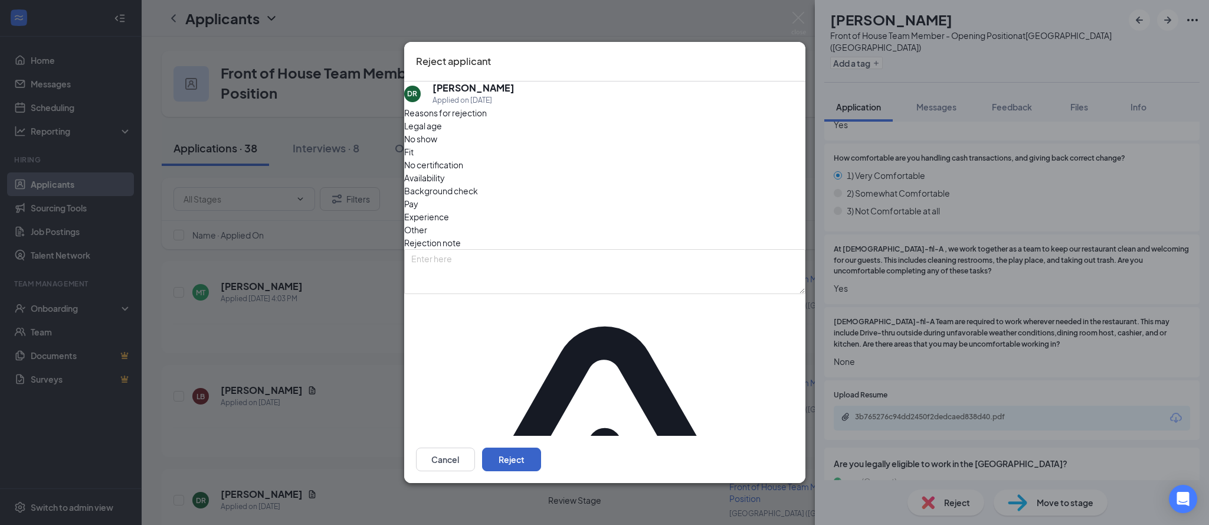
click at [541, 447] on button "Reject" at bounding box center [511, 459] width 59 height 24
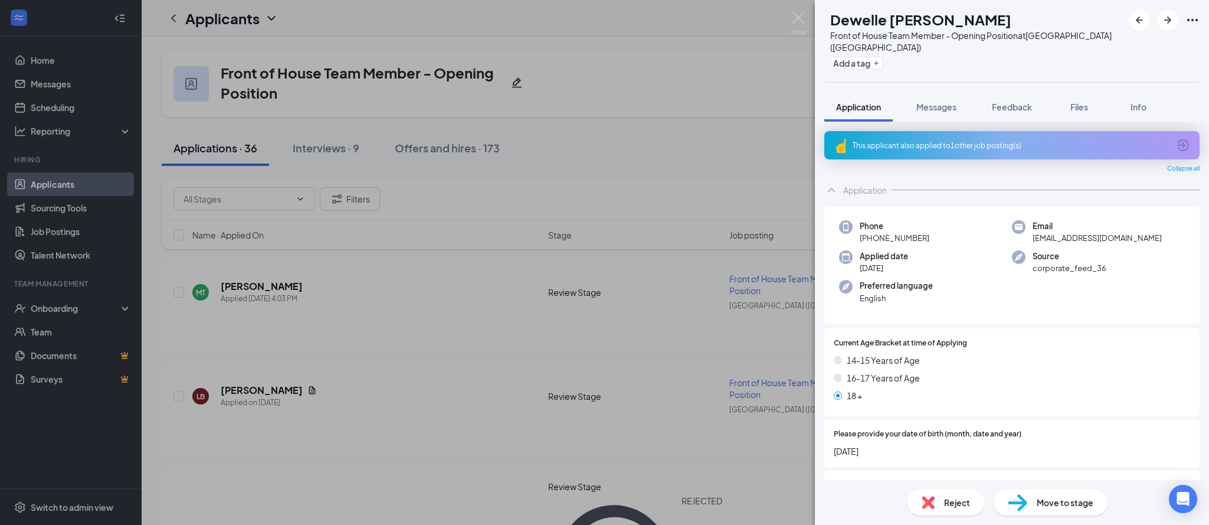
click at [985, 140] on div "This applicant also applied to 1 other job posting(s)" at bounding box center [1011, 145] width 316 height 10
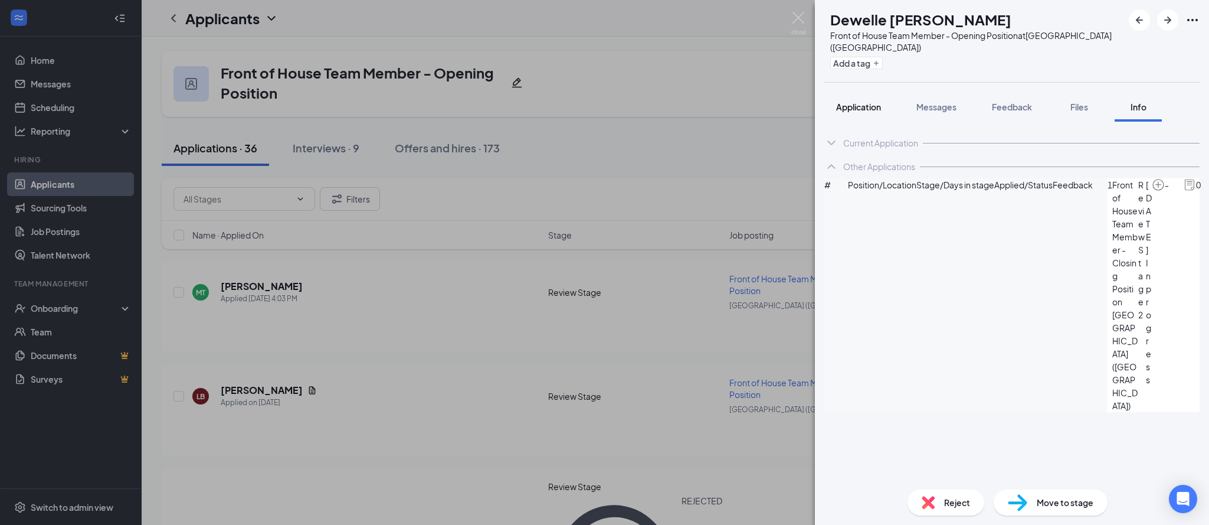
click at [856, 101] on span "Application" at bounding box center [858, 106] width 45 height 11
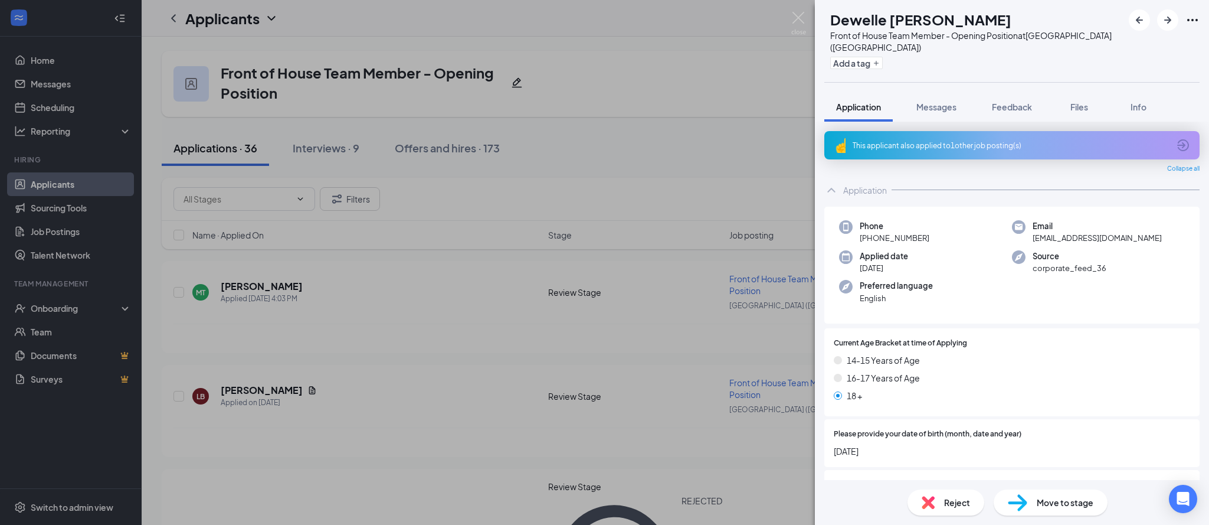
click at [457, 393] on div "DR [PERSON_NAME] Front of House Team Member - Opening Position at [GEOGRAPHIC_D…" at bounding box center [604, 262] width 1209 height 525
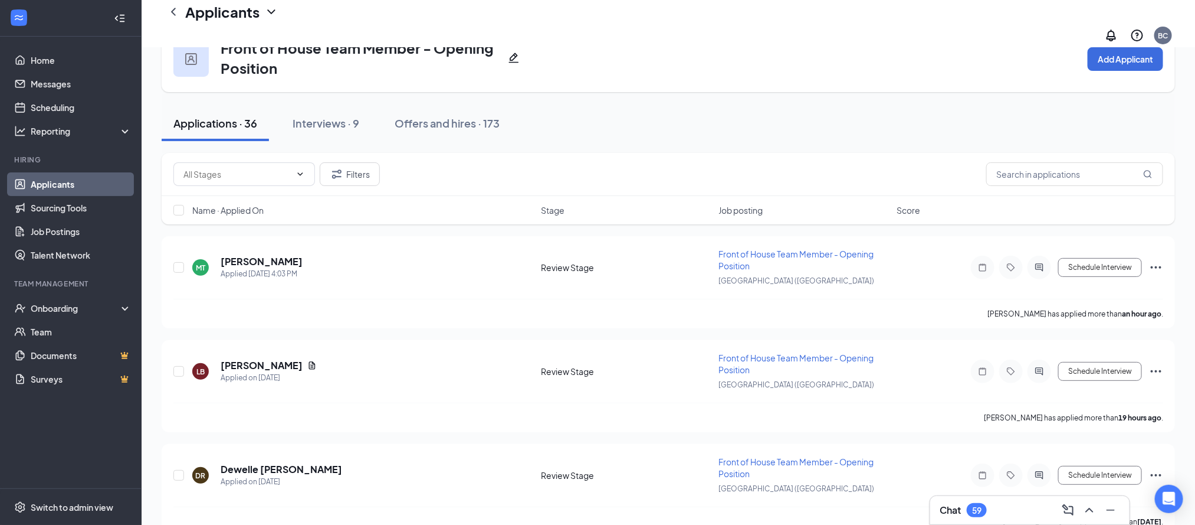
scroll to position [71, 0]
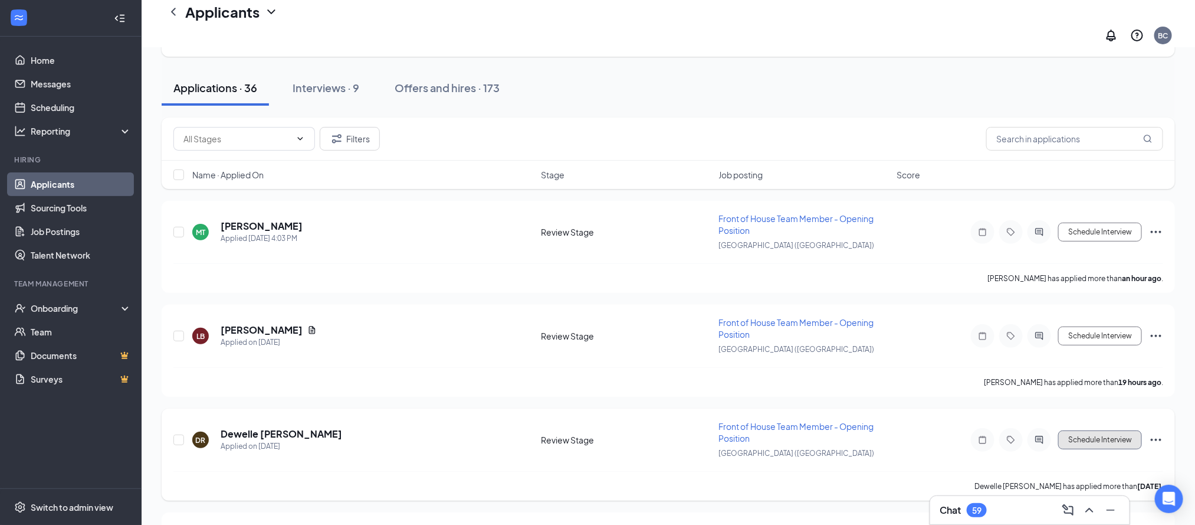
click at [1103, 430] on button "Schedule Interview" at bounding box center [1101, 439] width 84 height 19
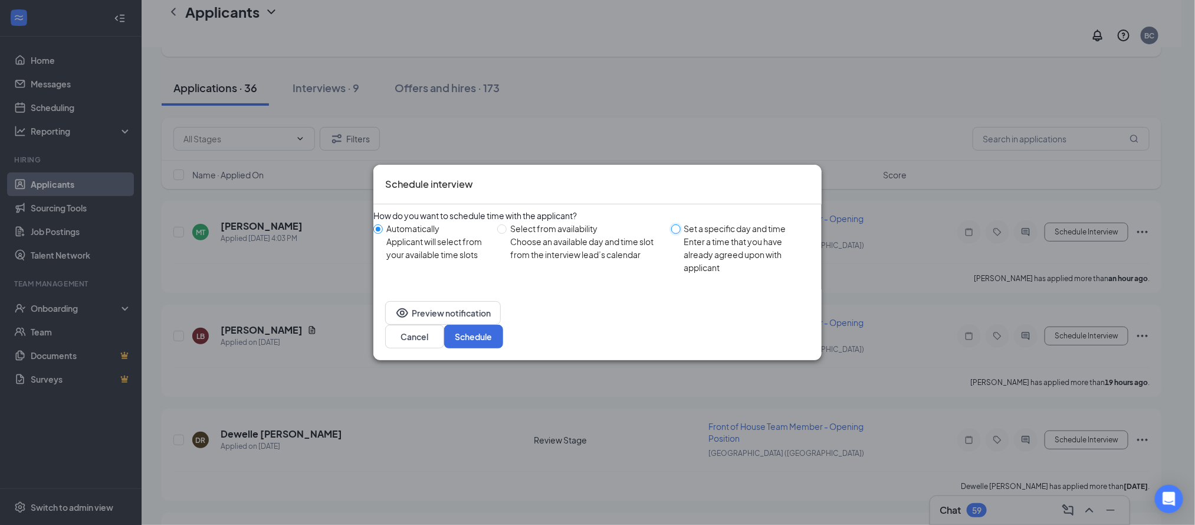
click at [673, 234] on input "Set a specific day and time Enter a time that you have already agreed upon with…" at bounding box center [675, 228] width 9 height 9
radio input "true"
radio input "false"
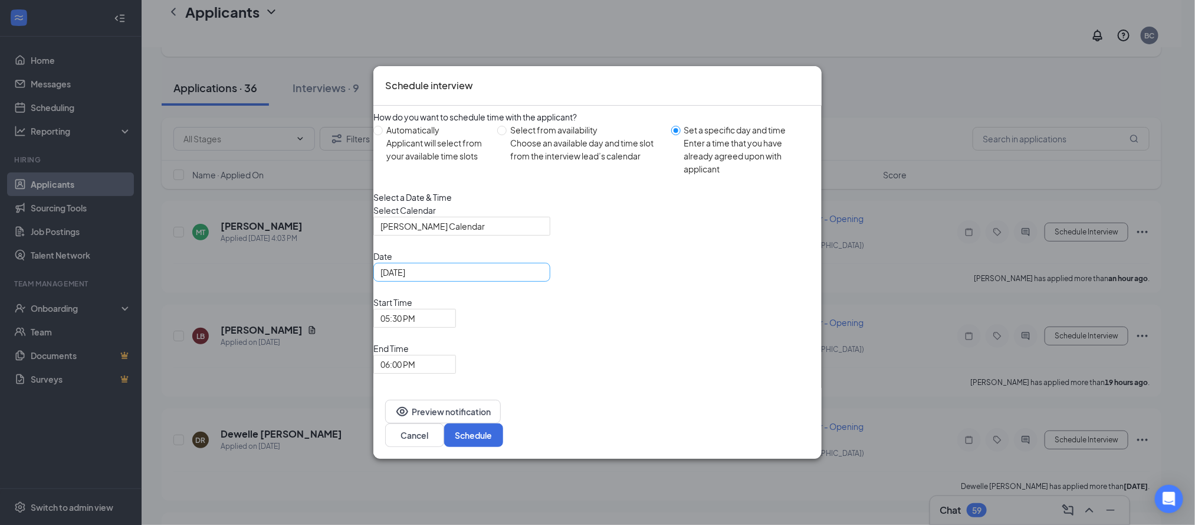
click at [543, 279] on div "[DATE]" at bounding box center [462, 272] width 163 height 13
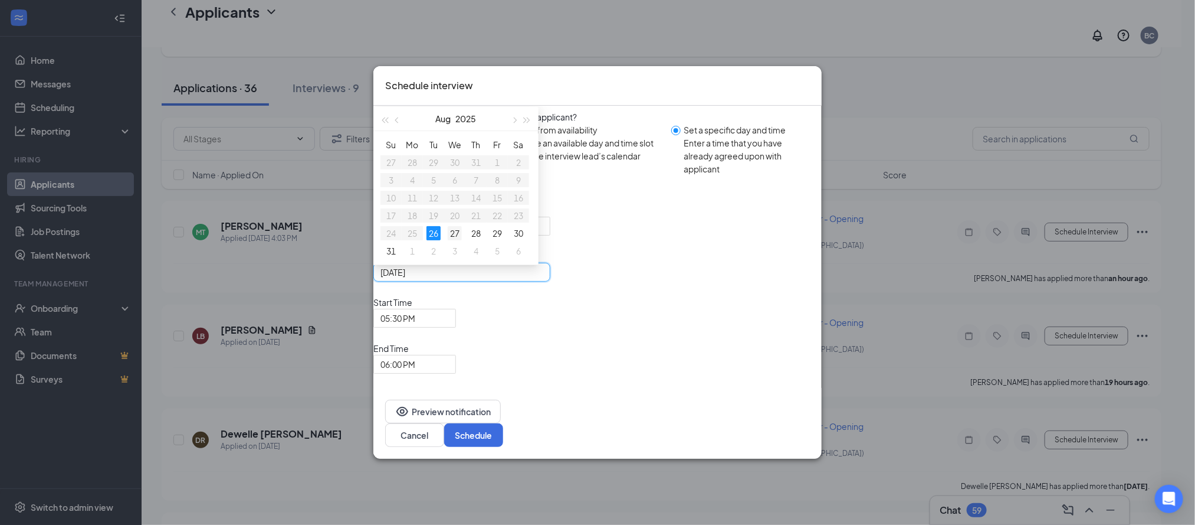
type input "[DATE]"
click at [462, 240] on div "27" at bounding box center [455, 233] width 14 height 14
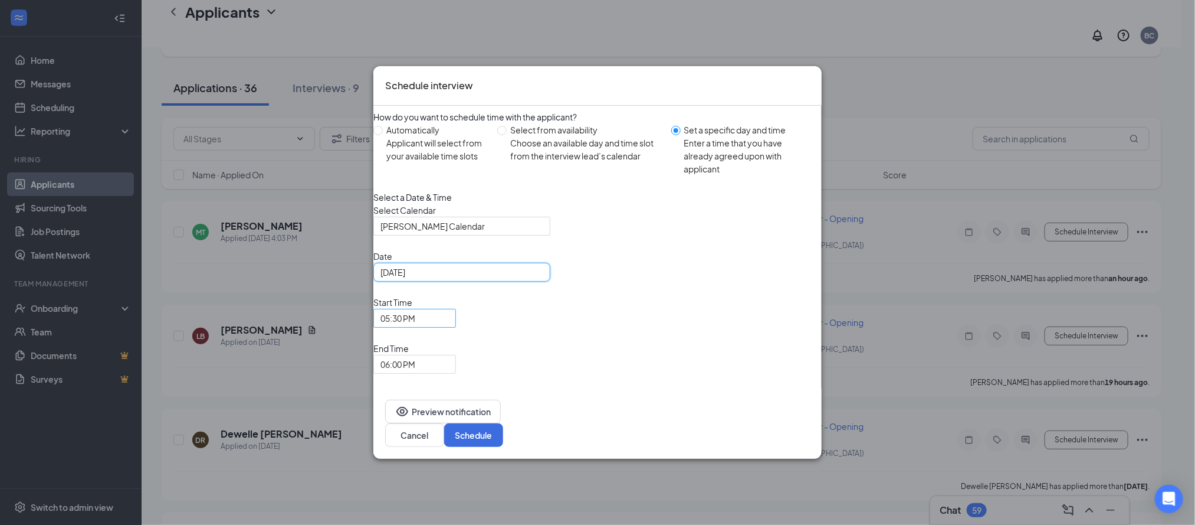
click at [449, 327] on span "05:30 PM" at bounding box center [415, 318] width 68 height 18
click at [449, 355] on span "06:00 PM" at bounding box center [415, 364] width 68 height 18
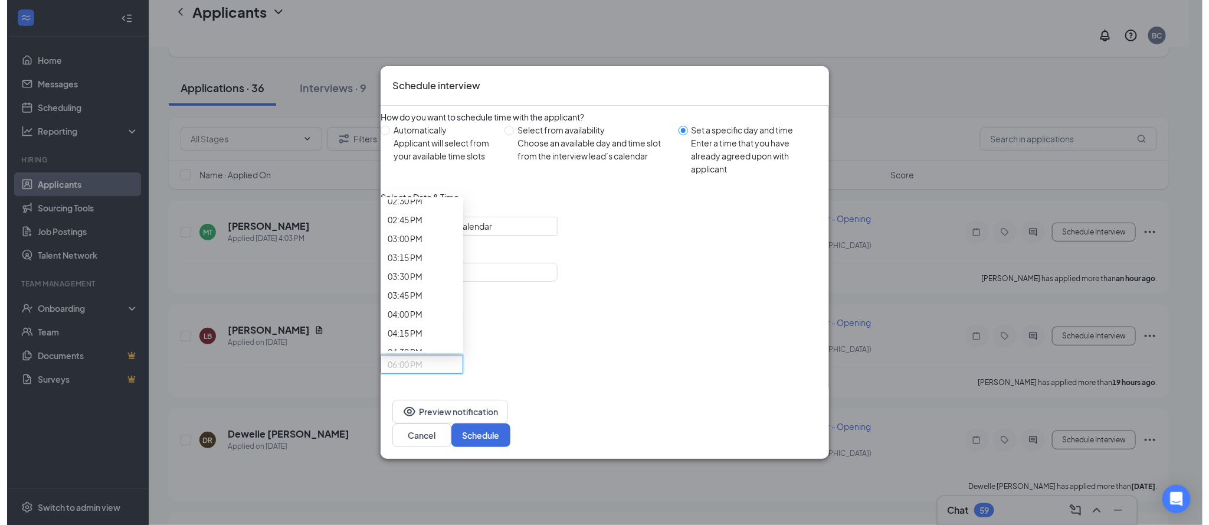
scroll to position [1099, 0]
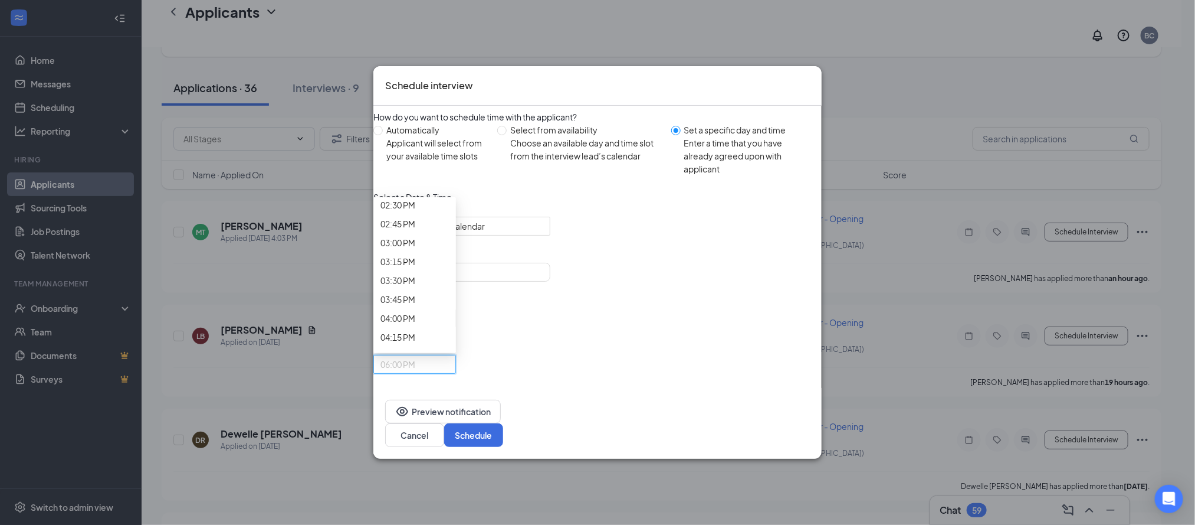
click at [503, 423] on button "Schedule" at bounding box center [473, 435] width 59 height 24
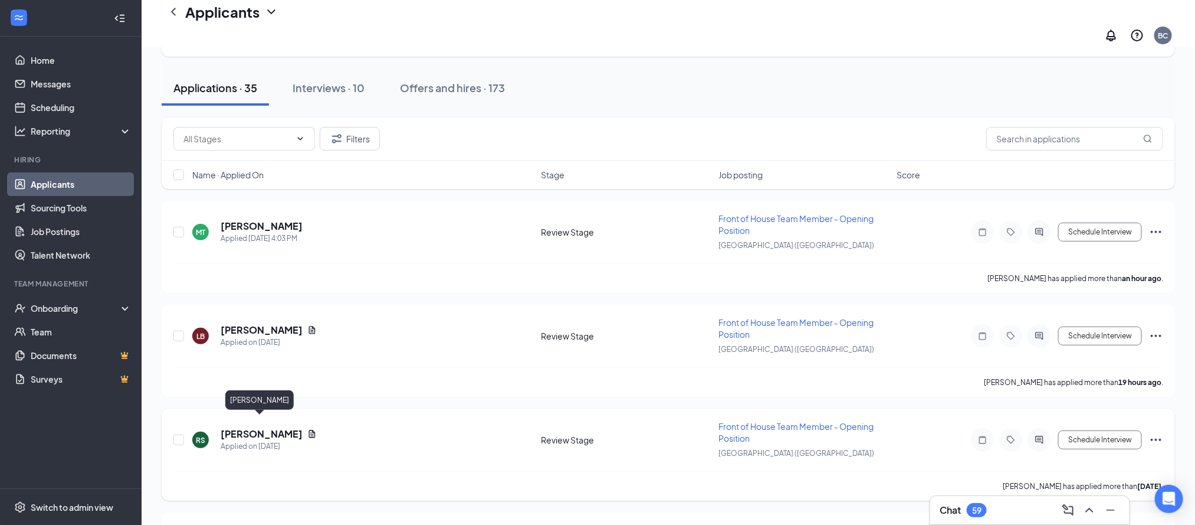
click at [273, 427] on h5 "[PERSON_NAME]" at bounding box center [262, 433] width 82 height 13
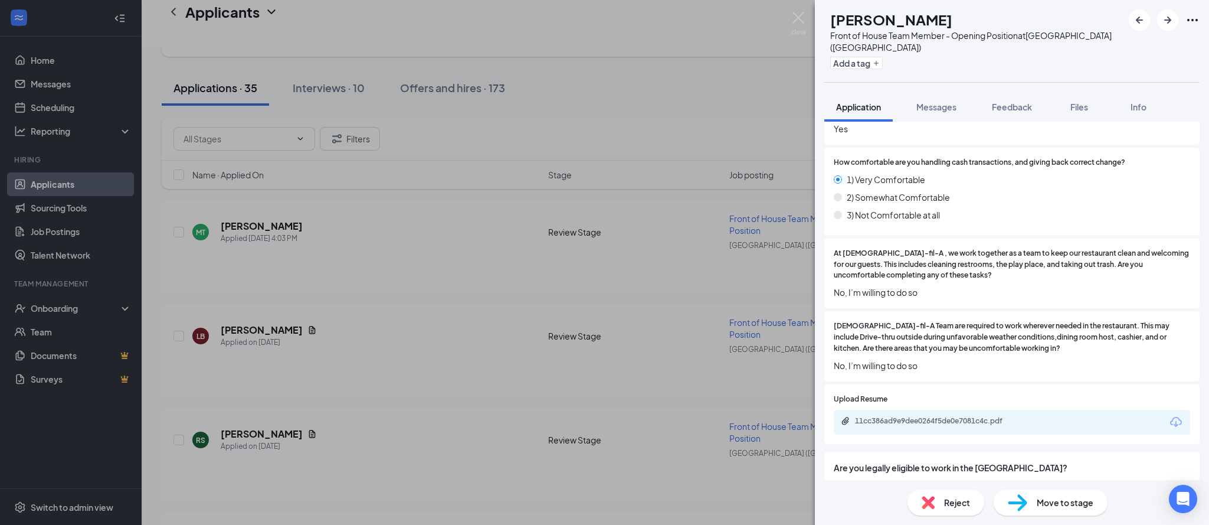
scroll to position [1168, 0]
